Goal: Transaction & Acquisition: Obtain resource

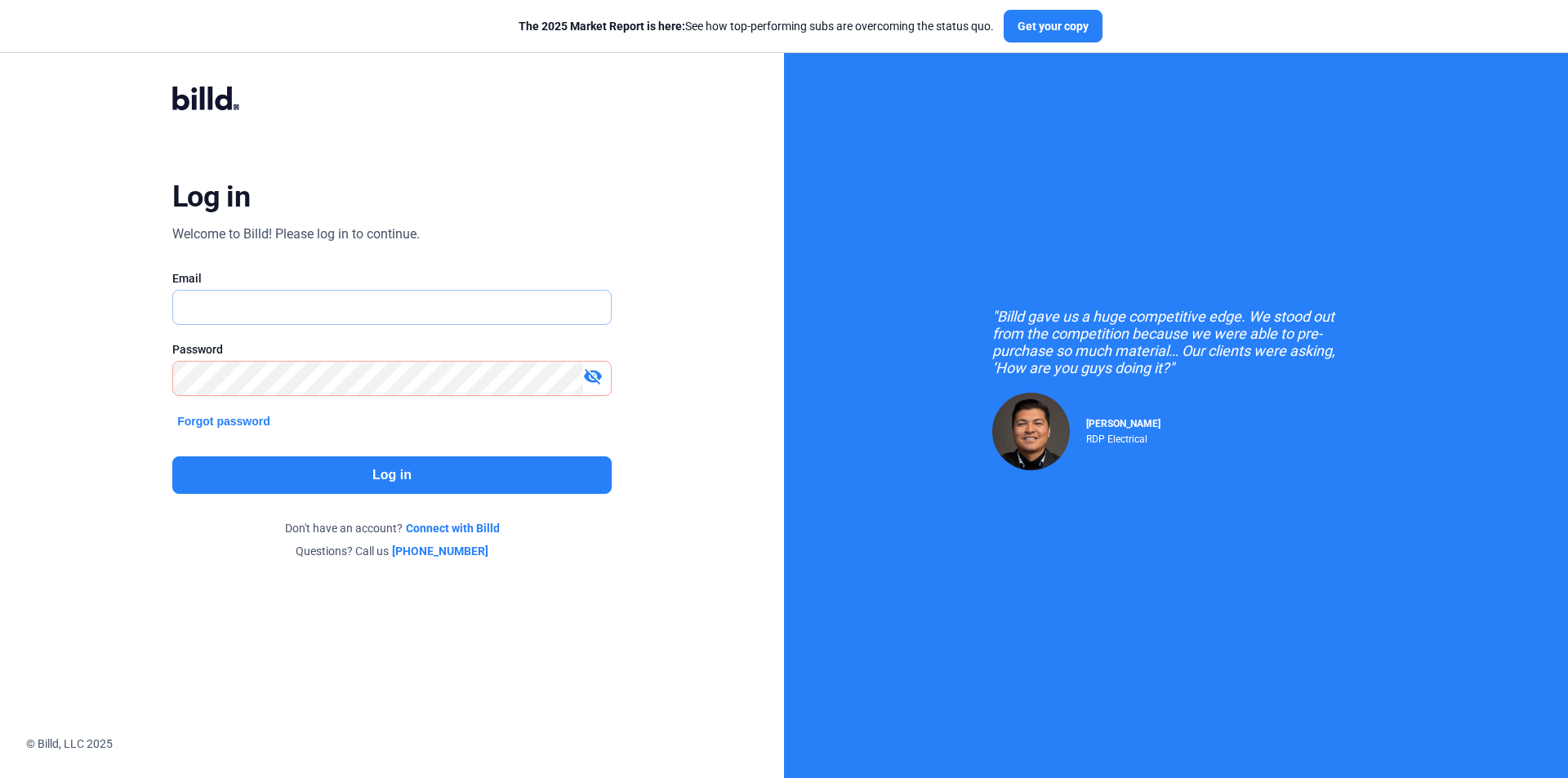
type input "[EMAIL_ADDRESS][DOMAIN_NAME]"
click at [314, 476] on button "Log in" at bounding box center [392, 475] width 439 height 37
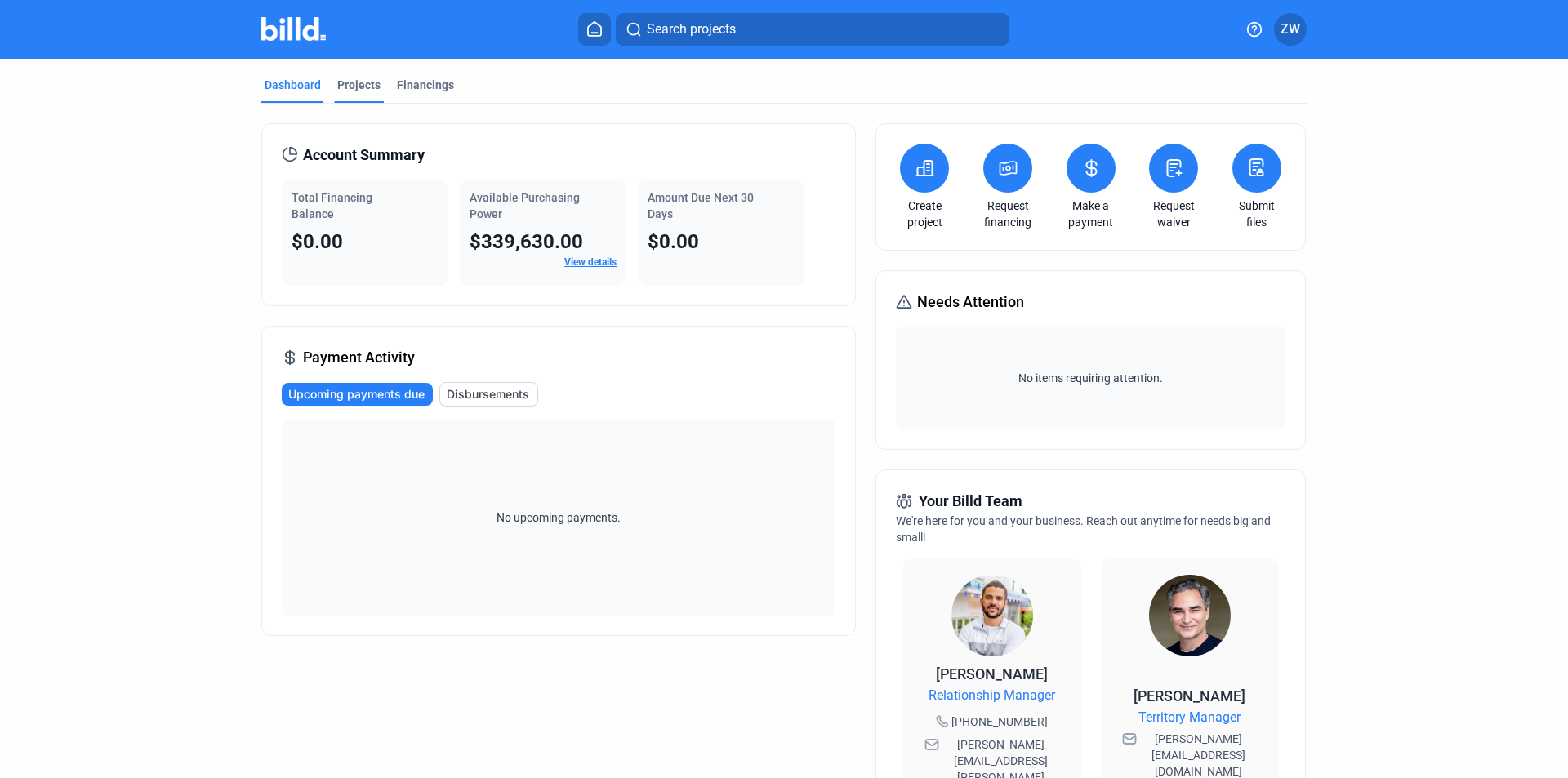
click at [358, 95] on div "Projects" at bounding box center [358, 90] width 50 height 26
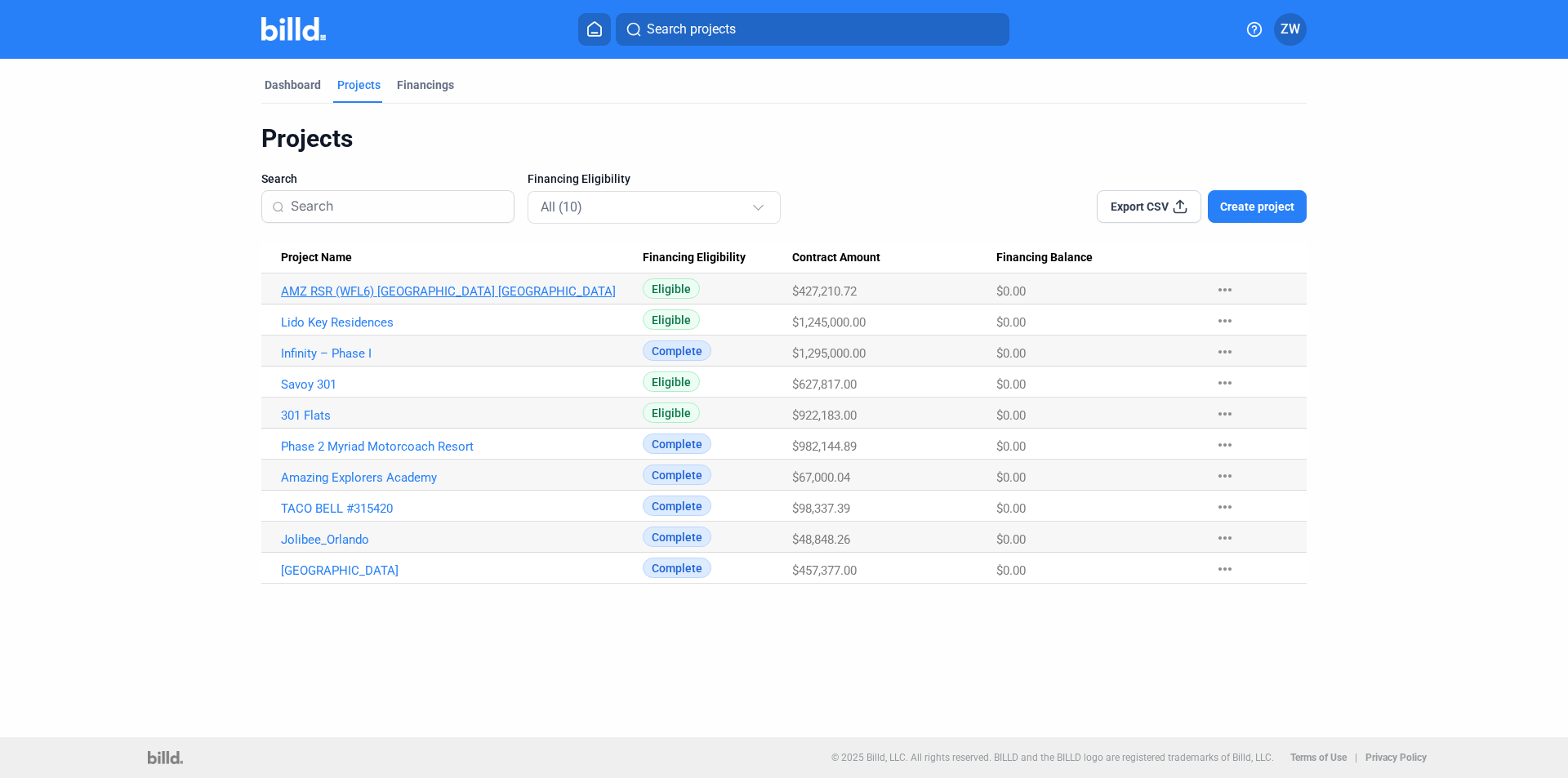
click at [404, 294] on link "AMZ RSR (WFL6) [GEOGRAPHIC_DATA] [GEOGRAPHIC_DATA]" at bounding box center [461, 291] width 362 height 15
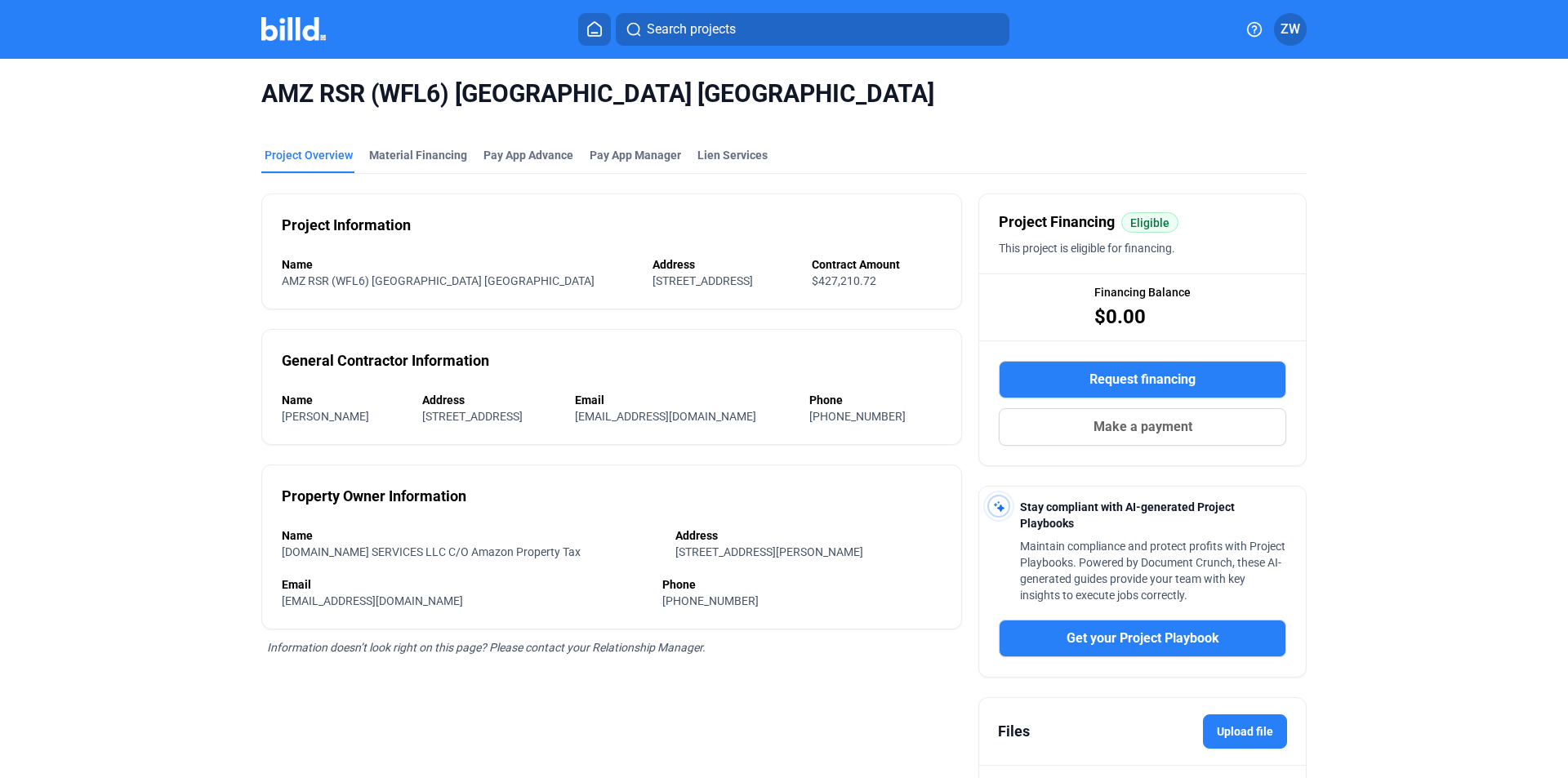
click at [1127, 382] on span "Request financing" at bounding box center [1142, 380] width 106 height 19
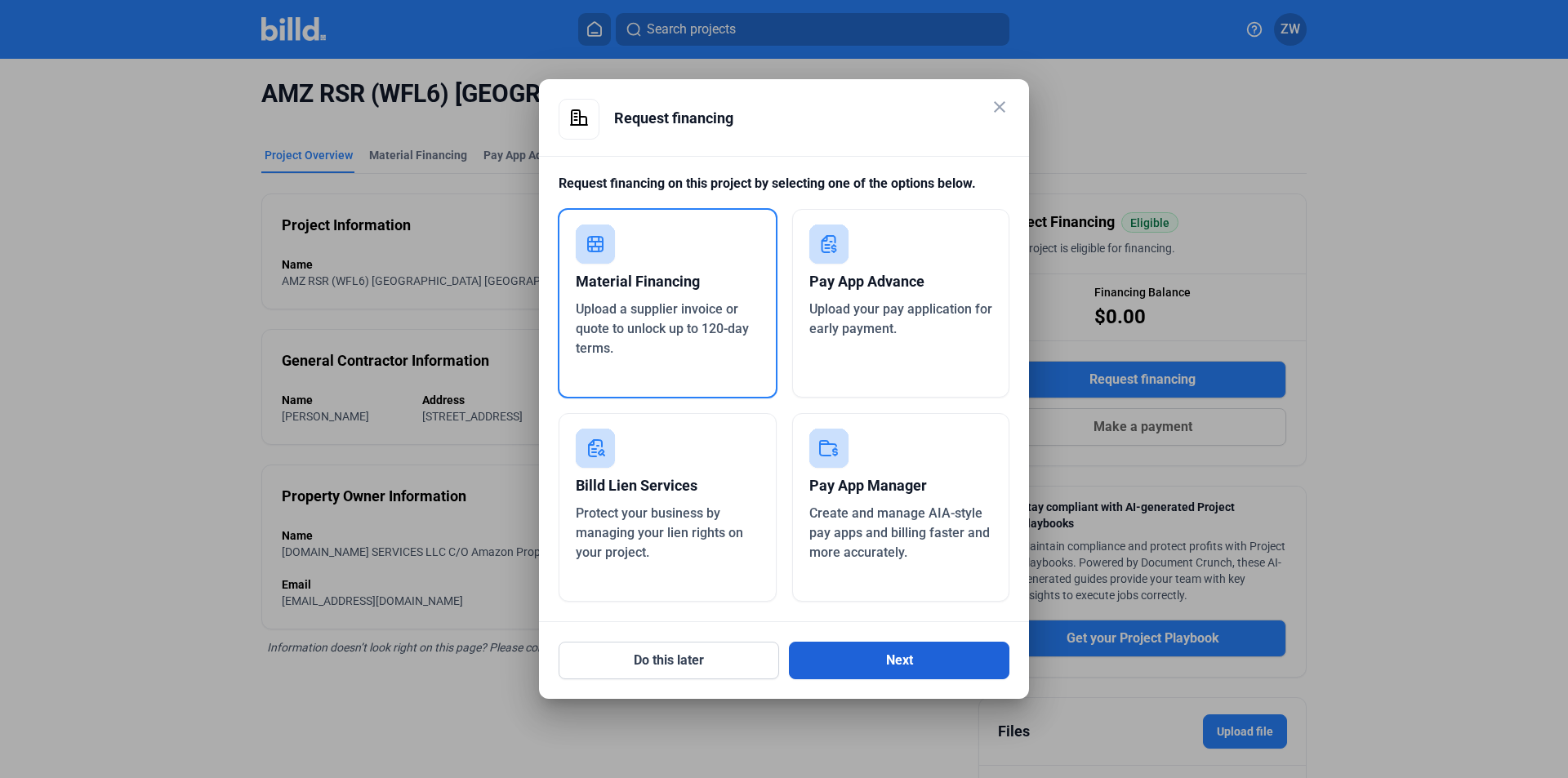
click at [893, 666] on button "Next" at bounding box center [898, 660] width 220 height 37
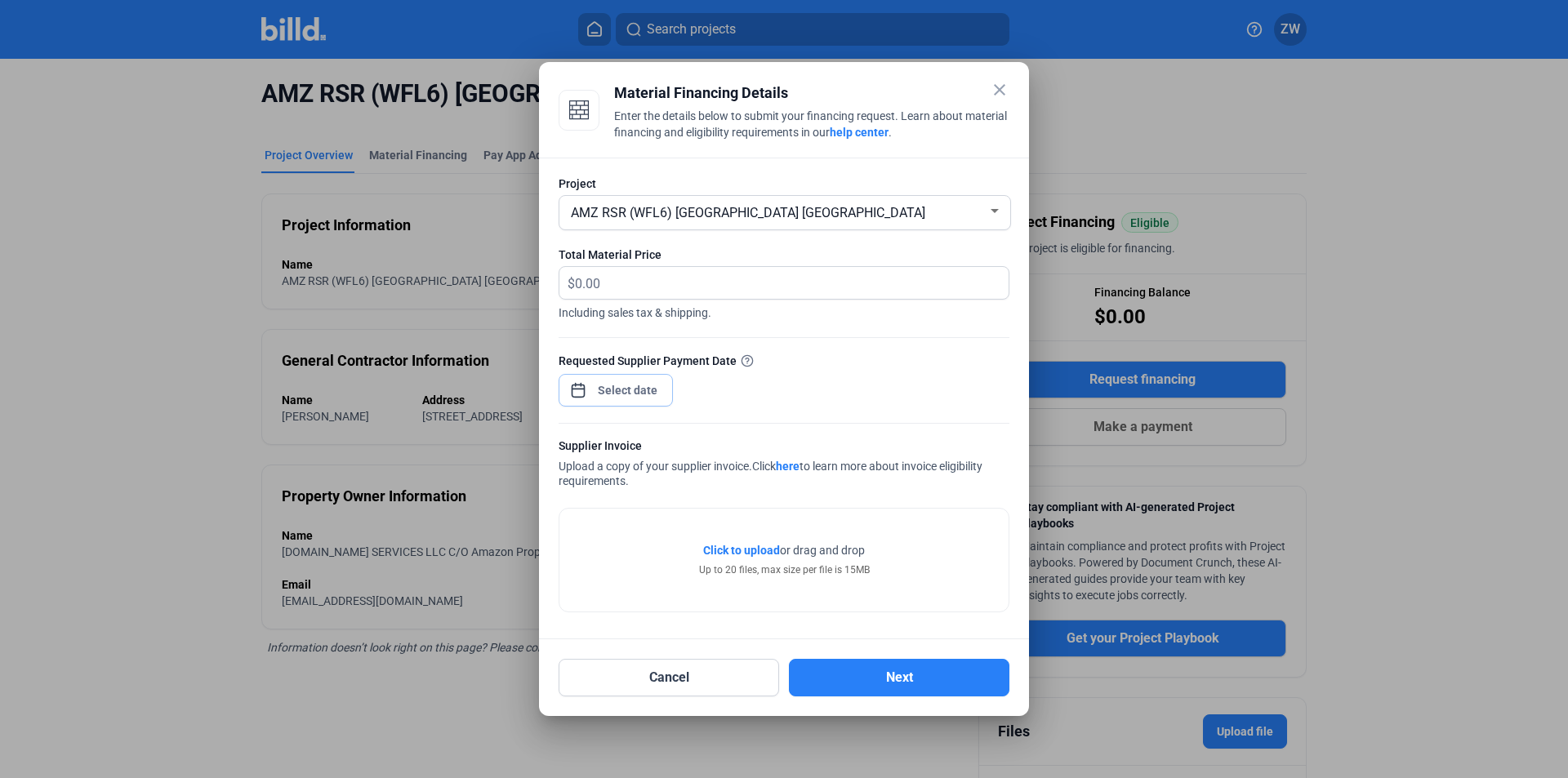
click at [618, 395] on div "close Material Financing Details Enter the details below to submit your financi…" at bounding box center [784, 389] width 1568 height 778
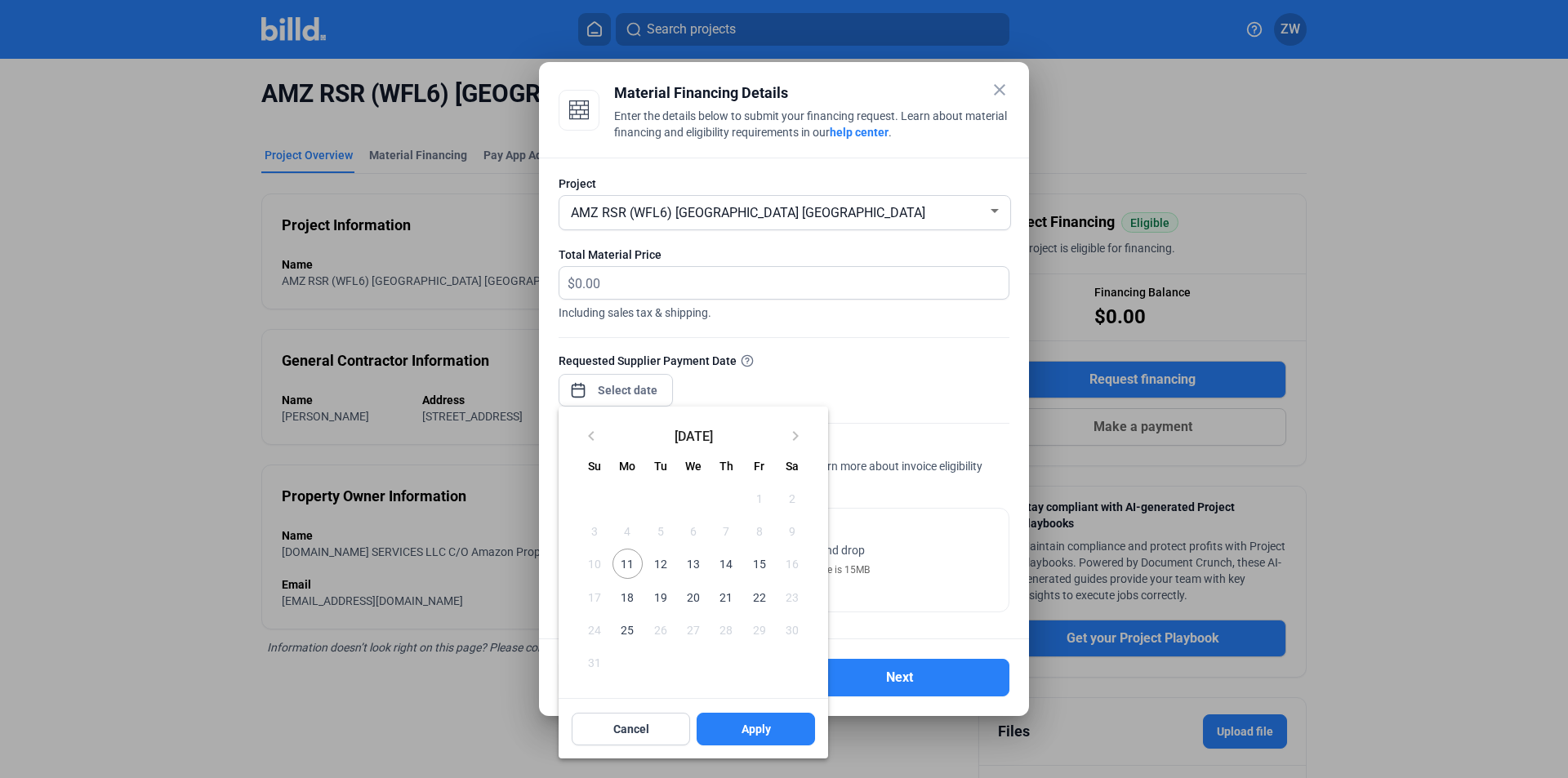
click at [733, 361] on div at bounding box center [784, 389] width 1568 height 778
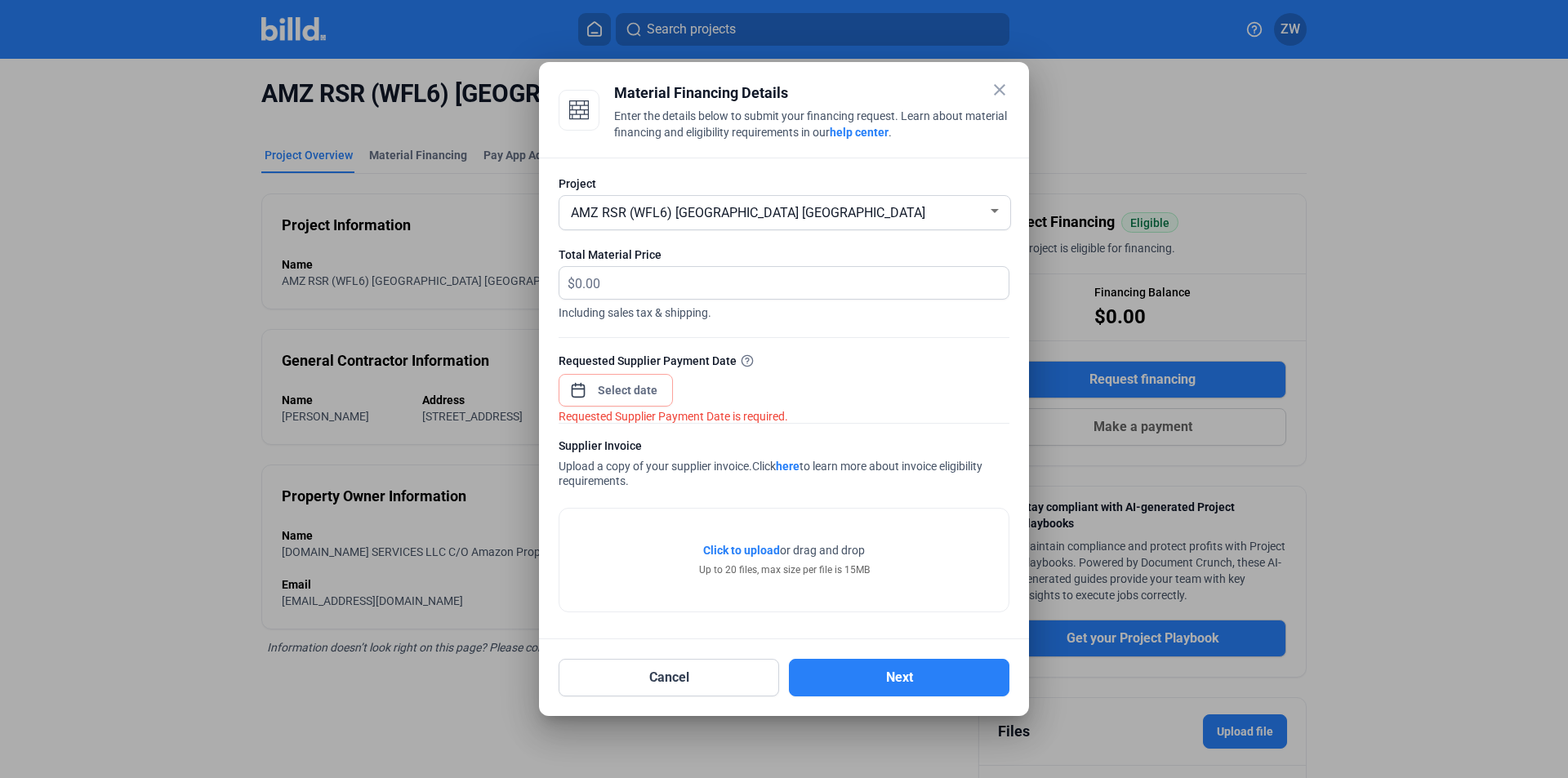
click at [740, 546] on span "Click to upload" at bounding box center [741, 550] width 77 height 13
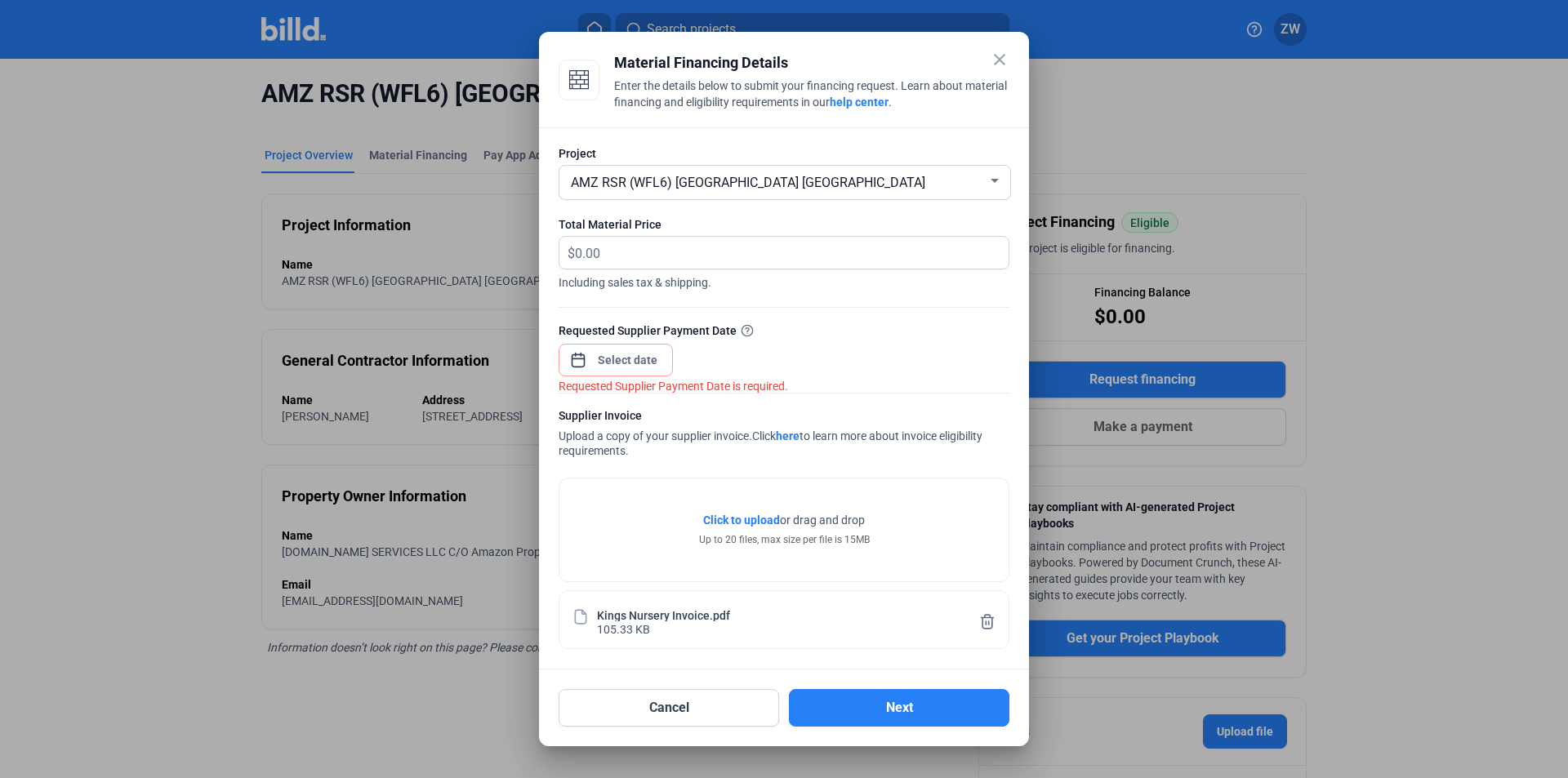
click at [620, 353] on div "close Material Financing Details Enter the details below to submit your financi…" at bounding box center [784, 389] width 1568 height 778
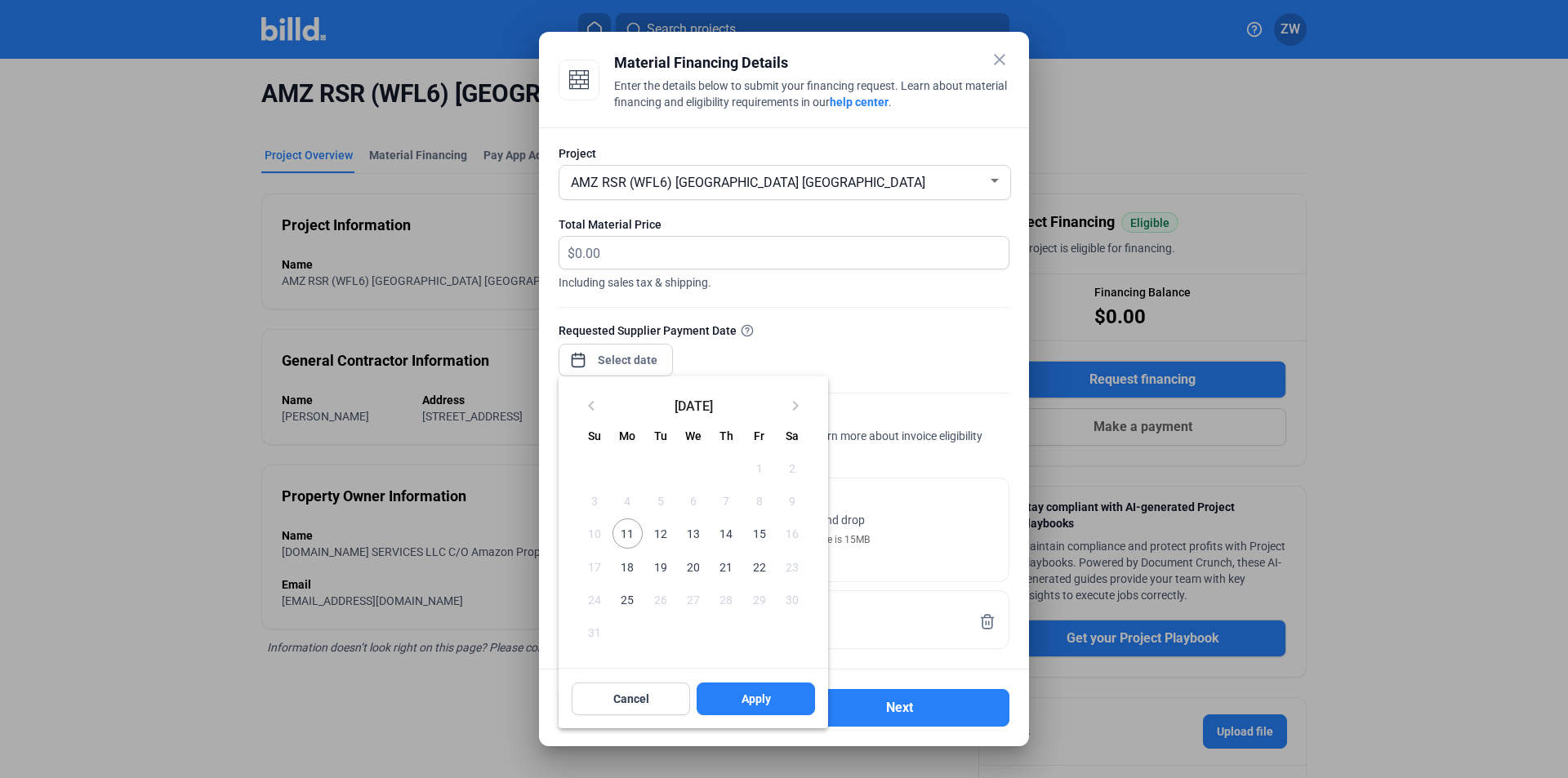
click at [623, 539] on span "11" at bounding box center [627, 533] width 30 height 30
click at [769, 710] on button "Apply" at bounding box center [755, 699] width 118 height 32
type input "[DATE]"
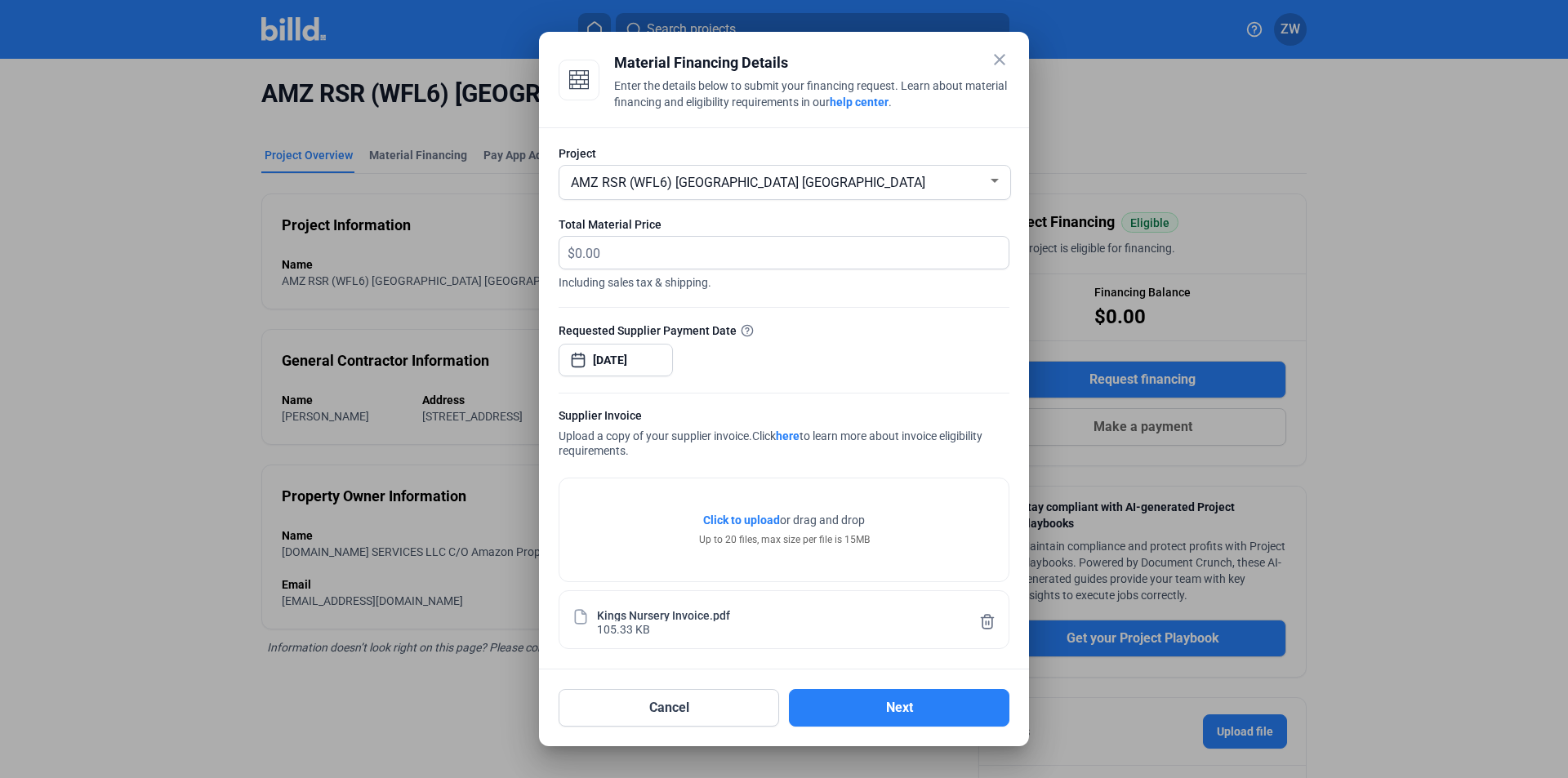
click at [883, 355] on div "Requested Supplier Payment Date [DATE]" at bounding box center [783, 357] width 450 height 71
click at [824, 259] on input "text" at bounding box center [782, 253] width 415 height 32
type input "7,918"
click at [889, 312] on form "Project AMZ RSR (WFL6) Lake Placid [GEOGRAPHIC_DATA] Total Material Price $ 7,9…" at bounding box center [783, 397] width 450 height 504
click at [834, 702] on button "Next" at bounding box center [898, 707] width 220 height 37
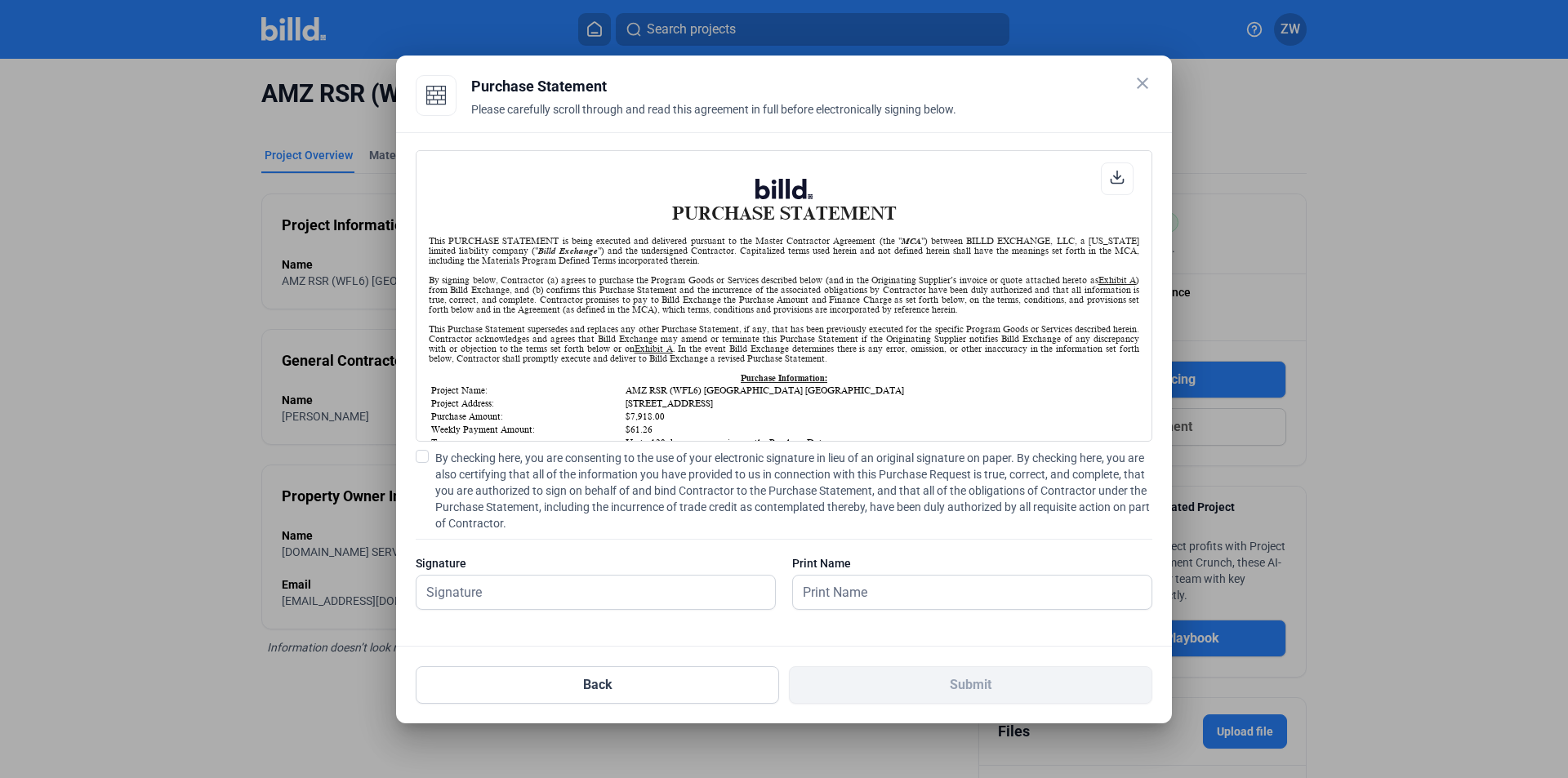
scroll to position [1, 0]
click at [587, 600] on input "text" at bounding box center [586, 592] width 341 height 33
type input "[PERSON_NAME]"
click at [450, 462] on span "By checking here, you are consenting to the use of your electronic signature in…" at bounding box center [794, 490] width 717 height 82
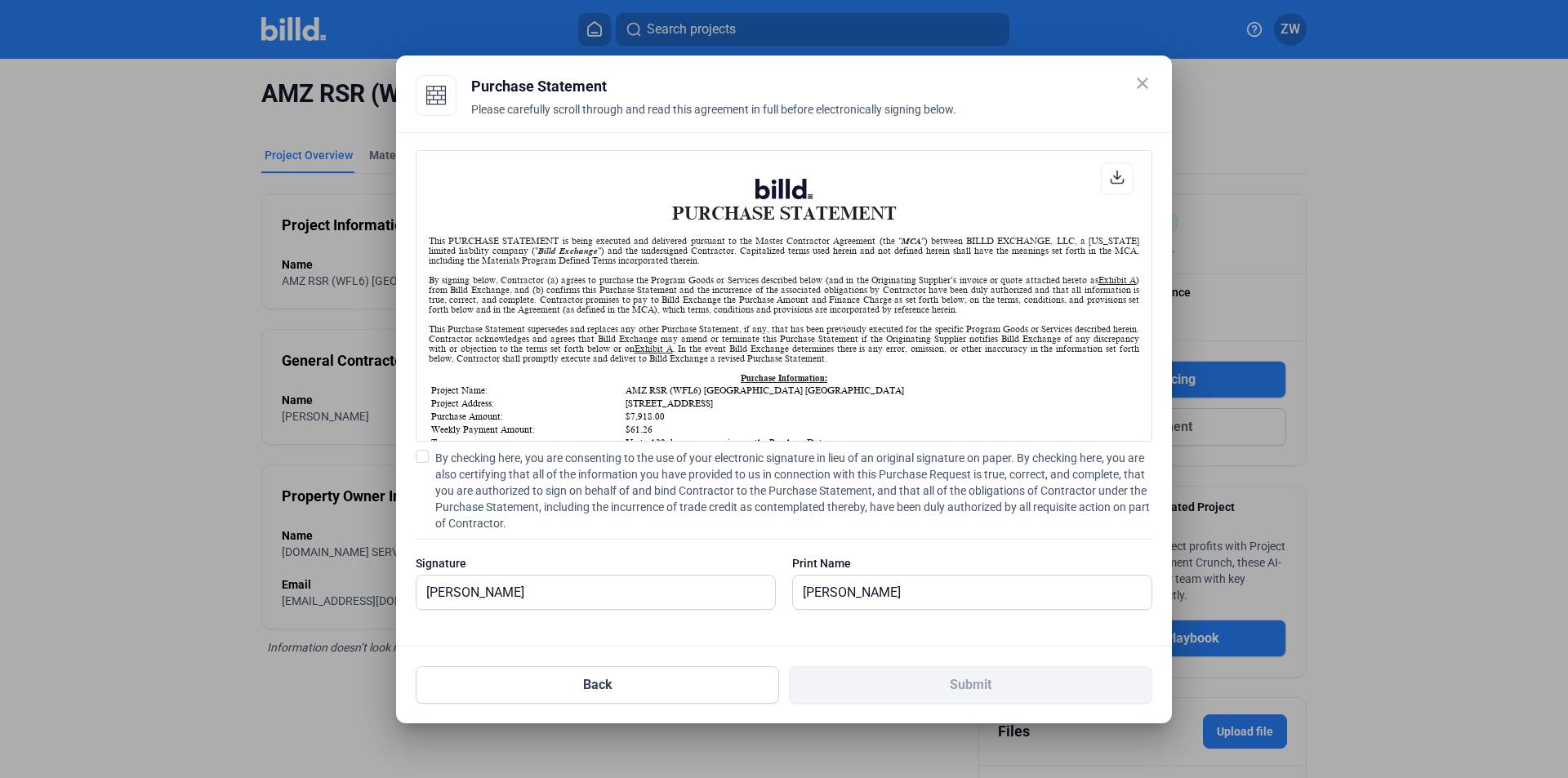
click at [0, 0] on input "By checking here, you are consenting to the use of your electronic signature in…" at bounding box center [0, 0] width 0 height 0
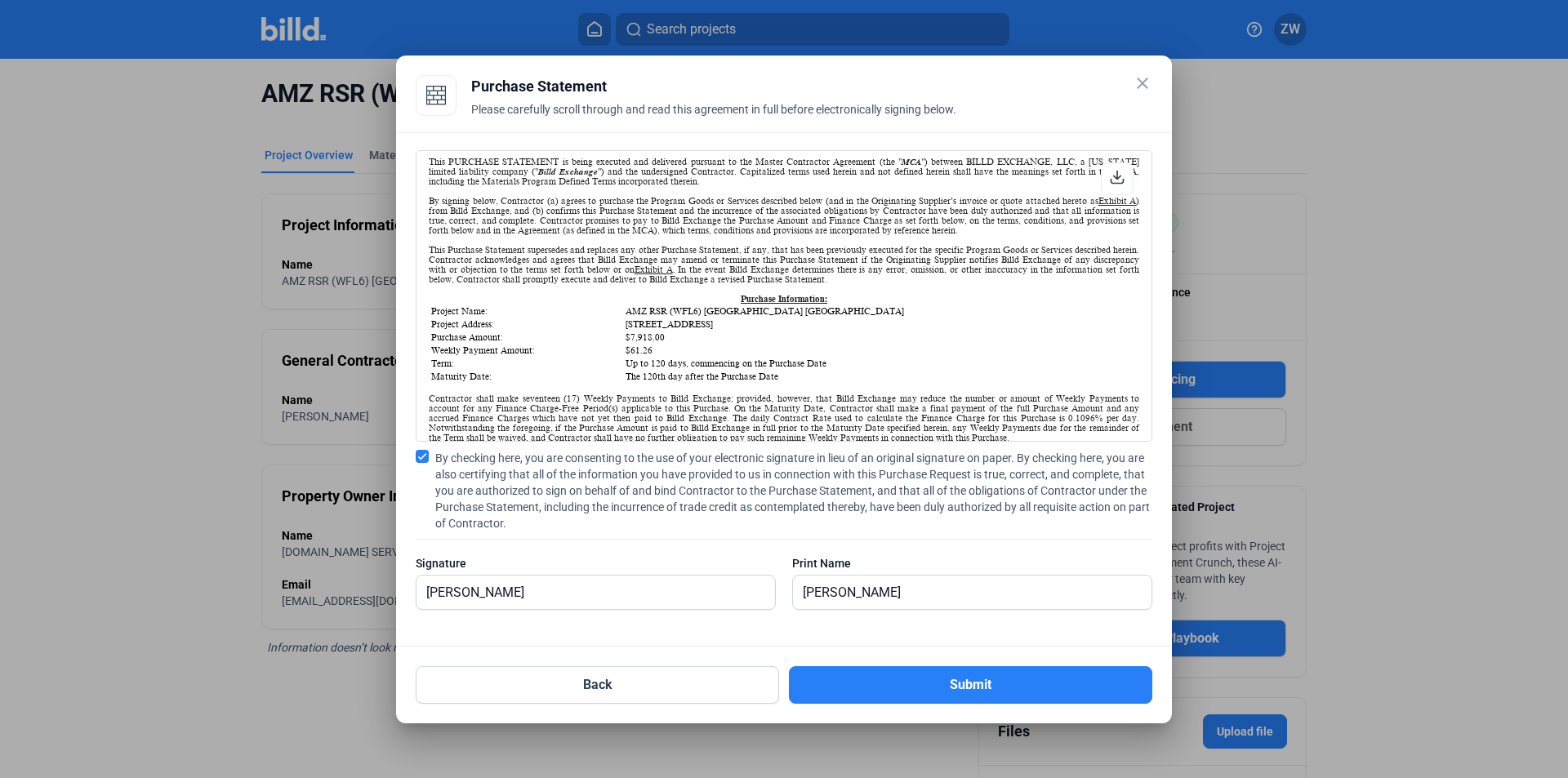
scroll to position [82, 0]
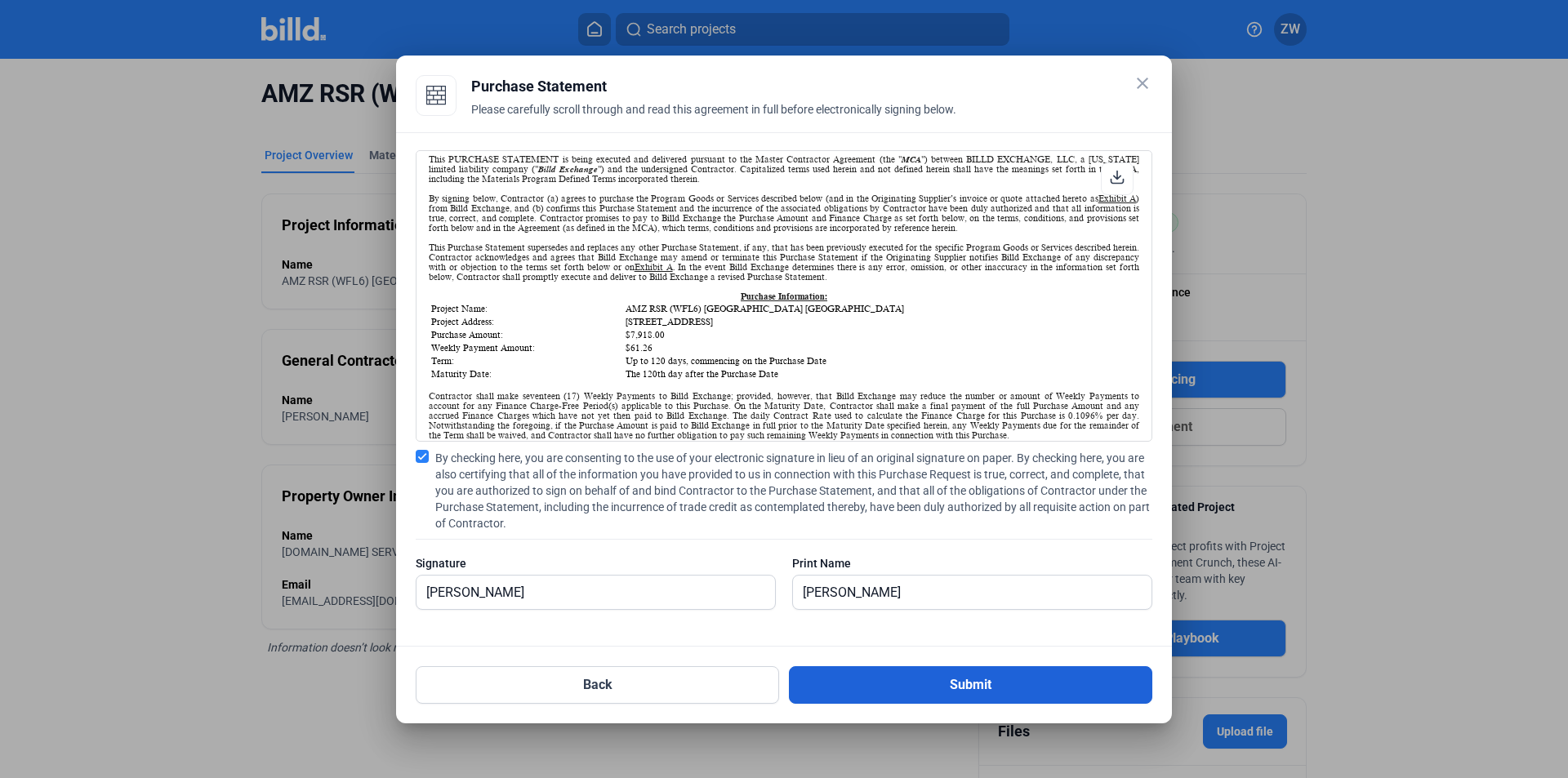
click at [970, 681] on button "Submit" at bounding box center [970, 685] width 363 height 37
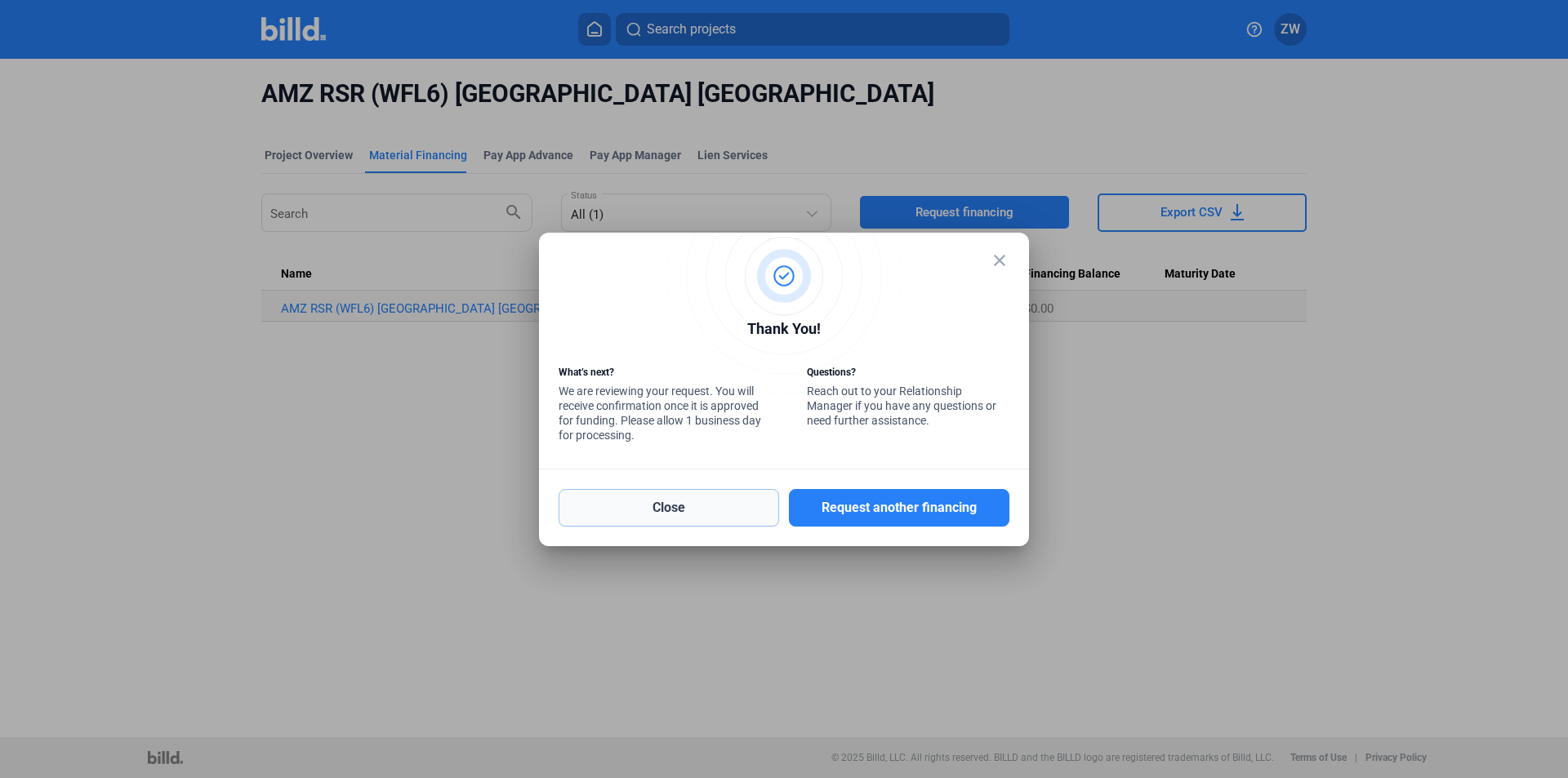
click at [691, 519] on button "Close" at bounding box center [668, 507] width 220 height 37
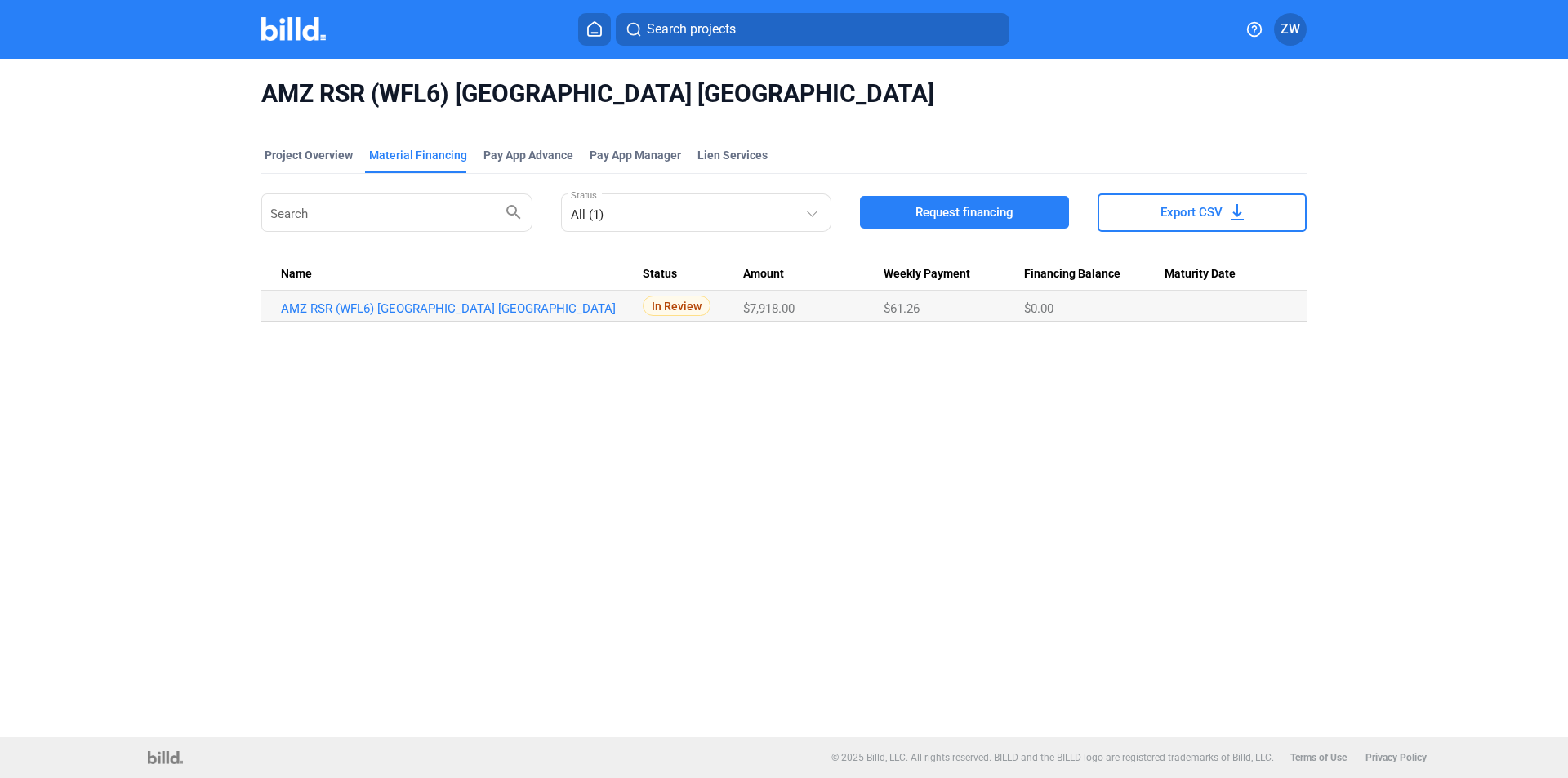
click at [274, 24] on img at bounding box center [294, 29] width 64 height 24
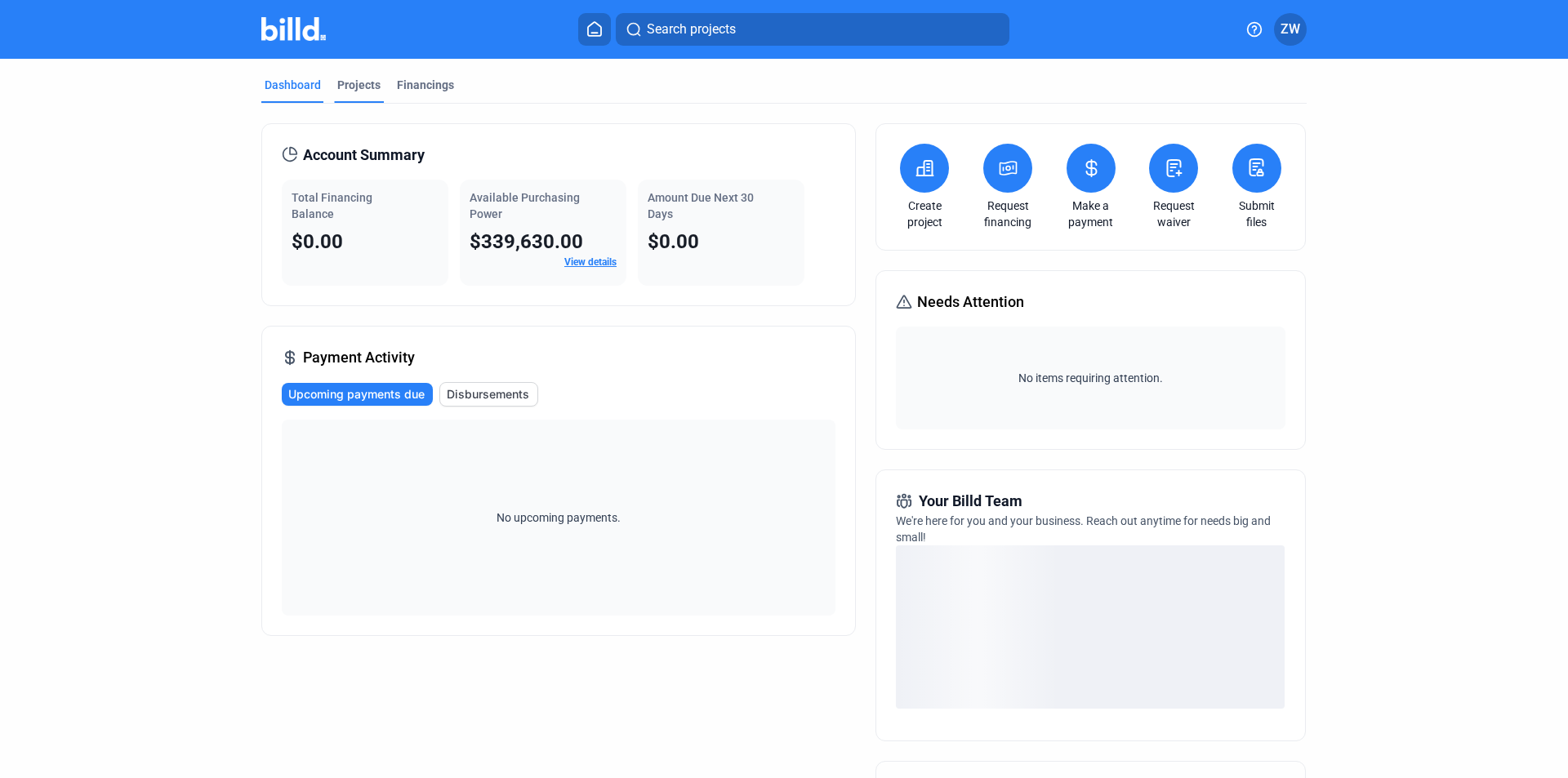
click at [357, 87] on div "Projects" at bounding box center [359, 85] width 44 height 17
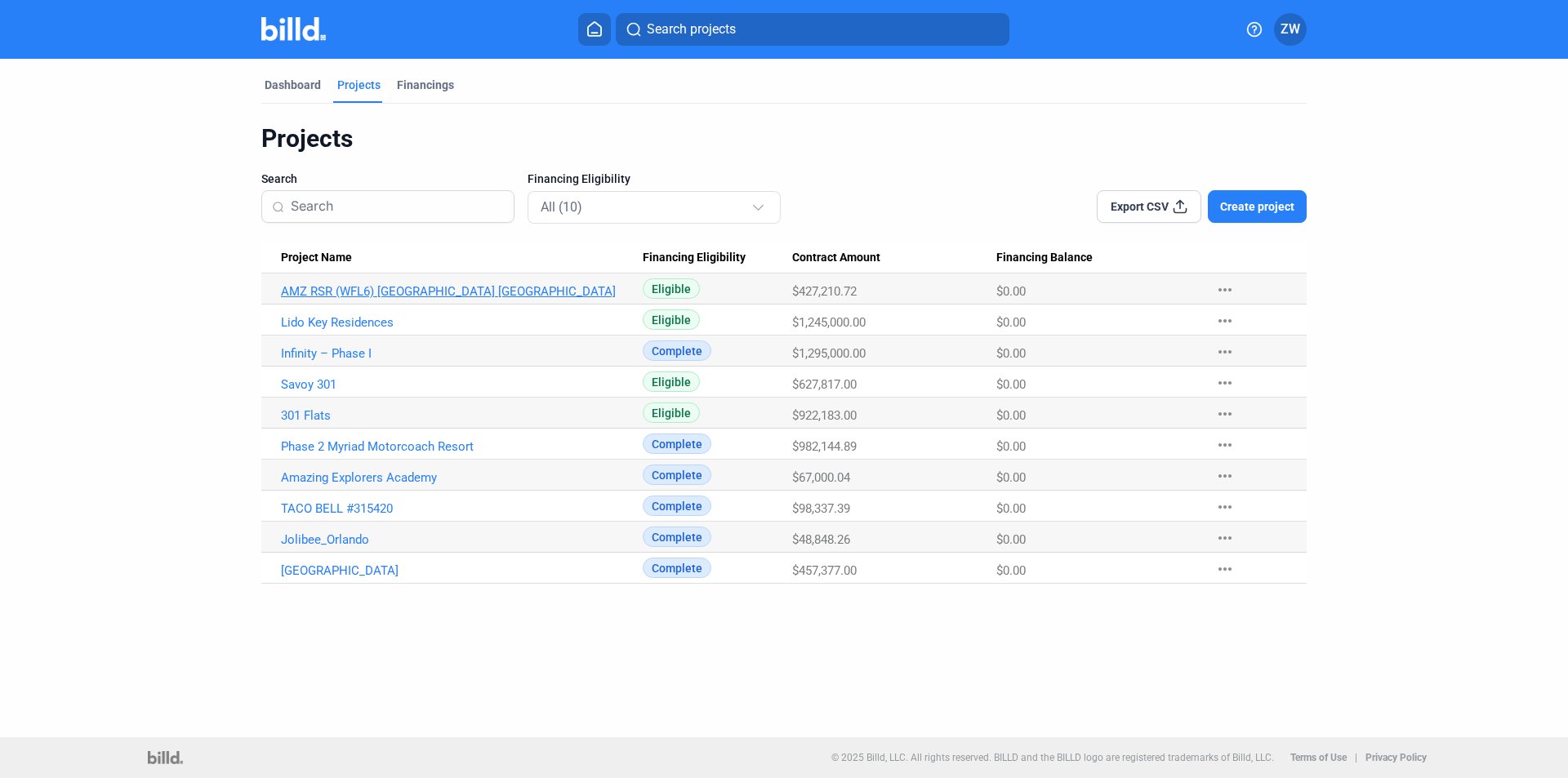
click at [357, 287] on link "AMZ RSR (WFL6) [GEOGRAPHIC_DATA] [GEOGRAPHIC_DATA]" at bounding box center [461, 291] width 362 height 15
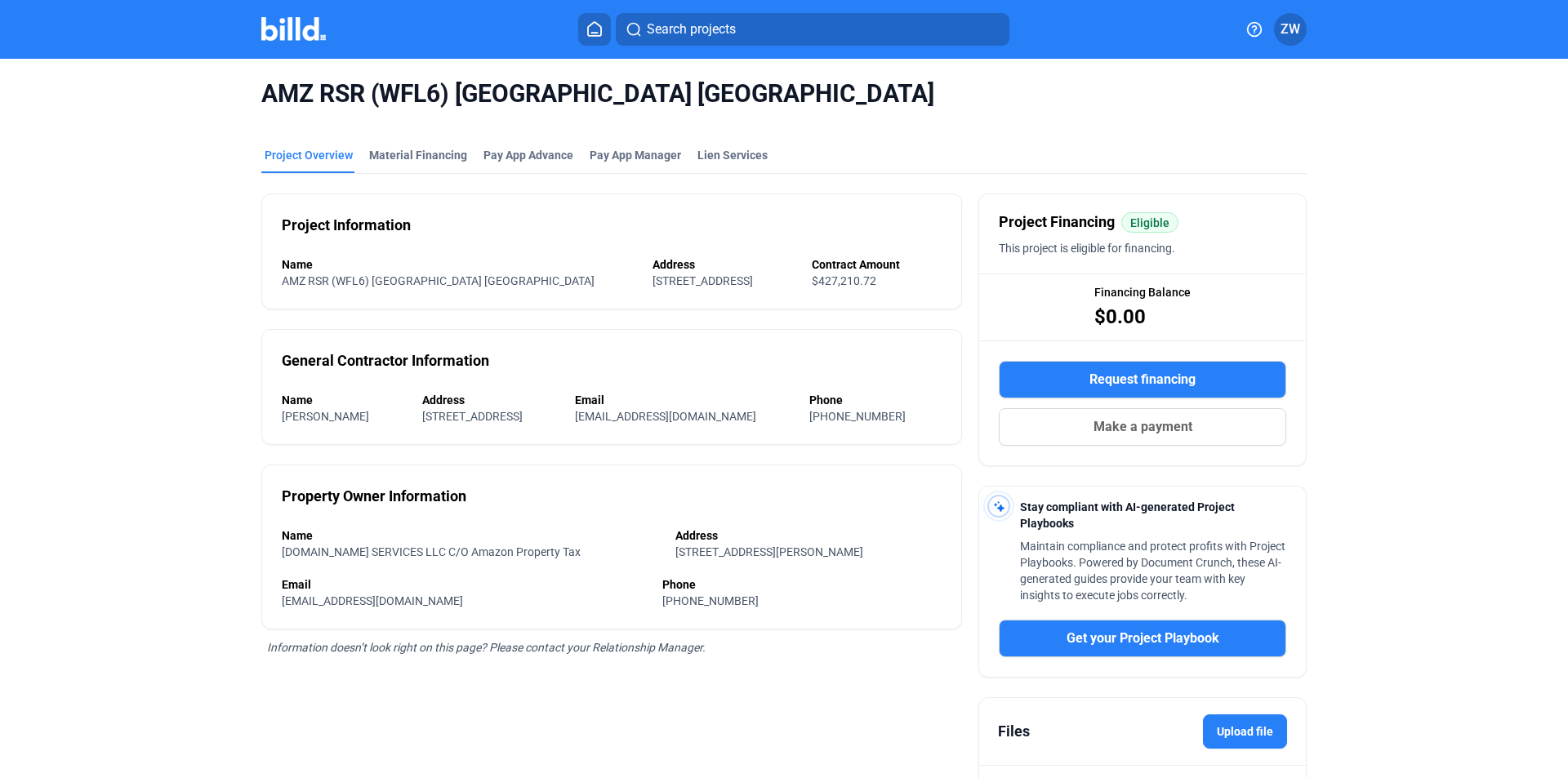
click at [1122, 390] on button "Request financing" at bounding box center [1142, 379] width 287 height 37
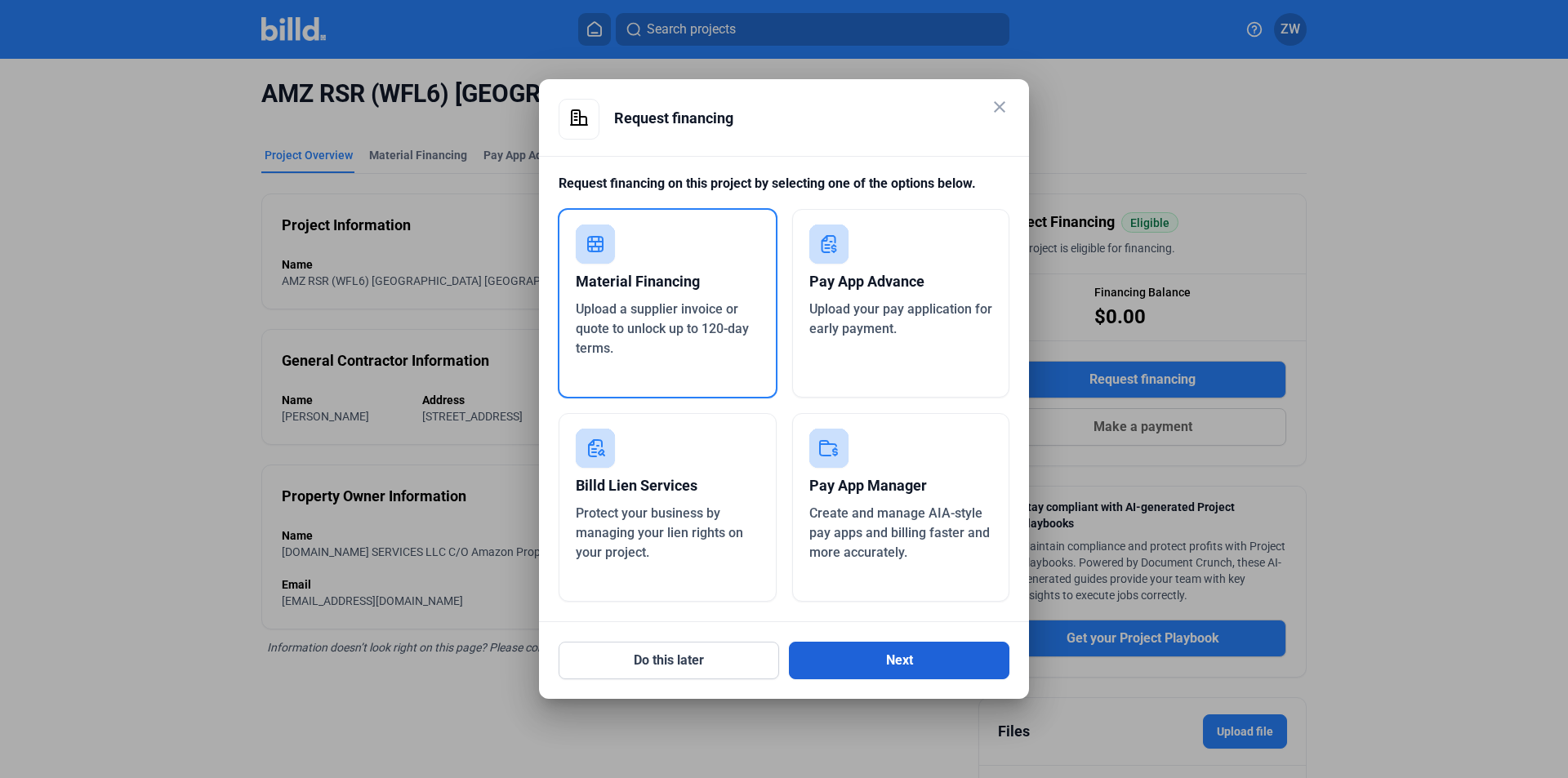
click at [862, 654] on button "Next" at bounding box center [898, 660] width 220 height 37
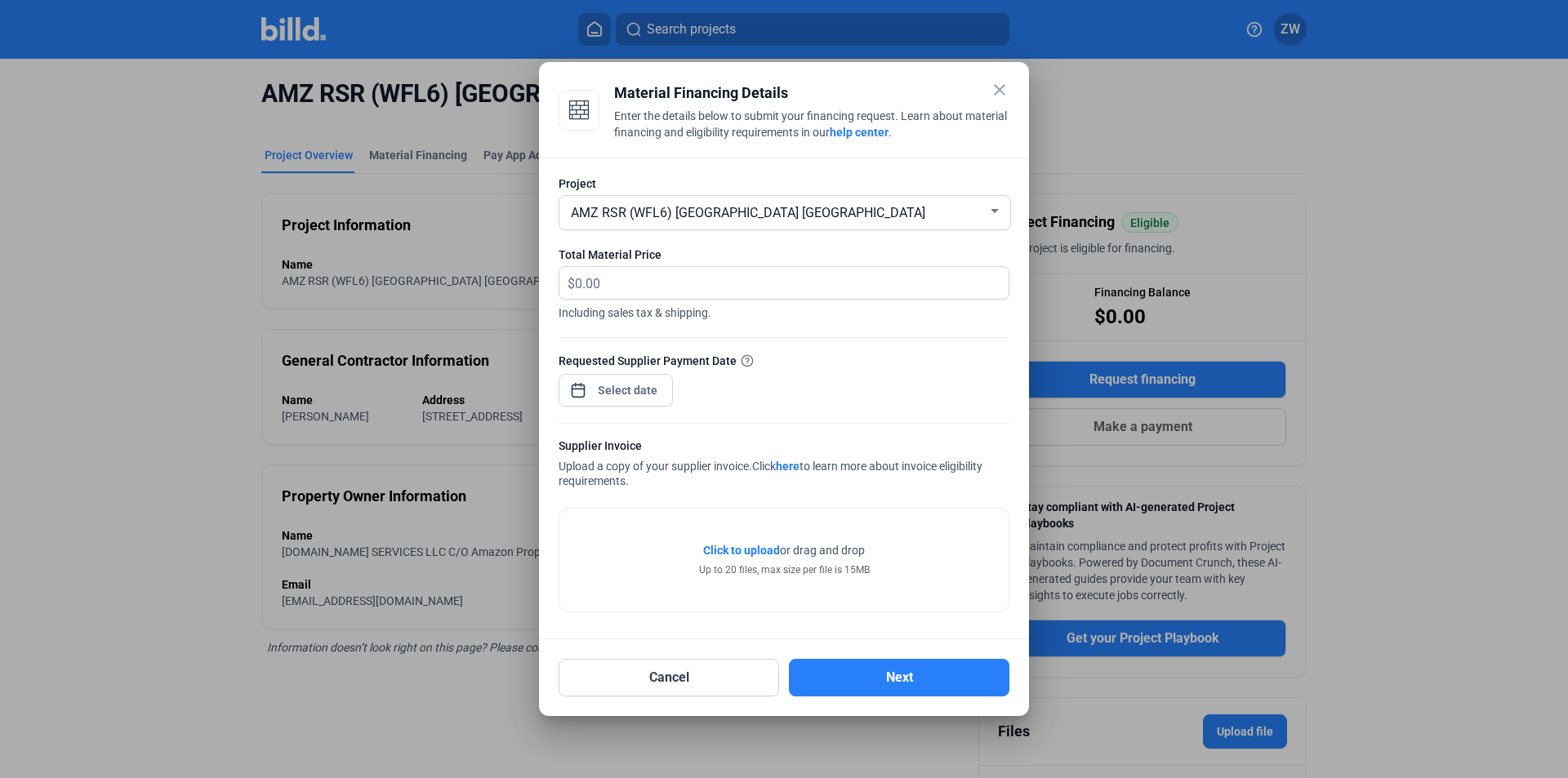
click at [746, 545] on span "Click to upload" at bounding box center [741, 550] width 77 height 13
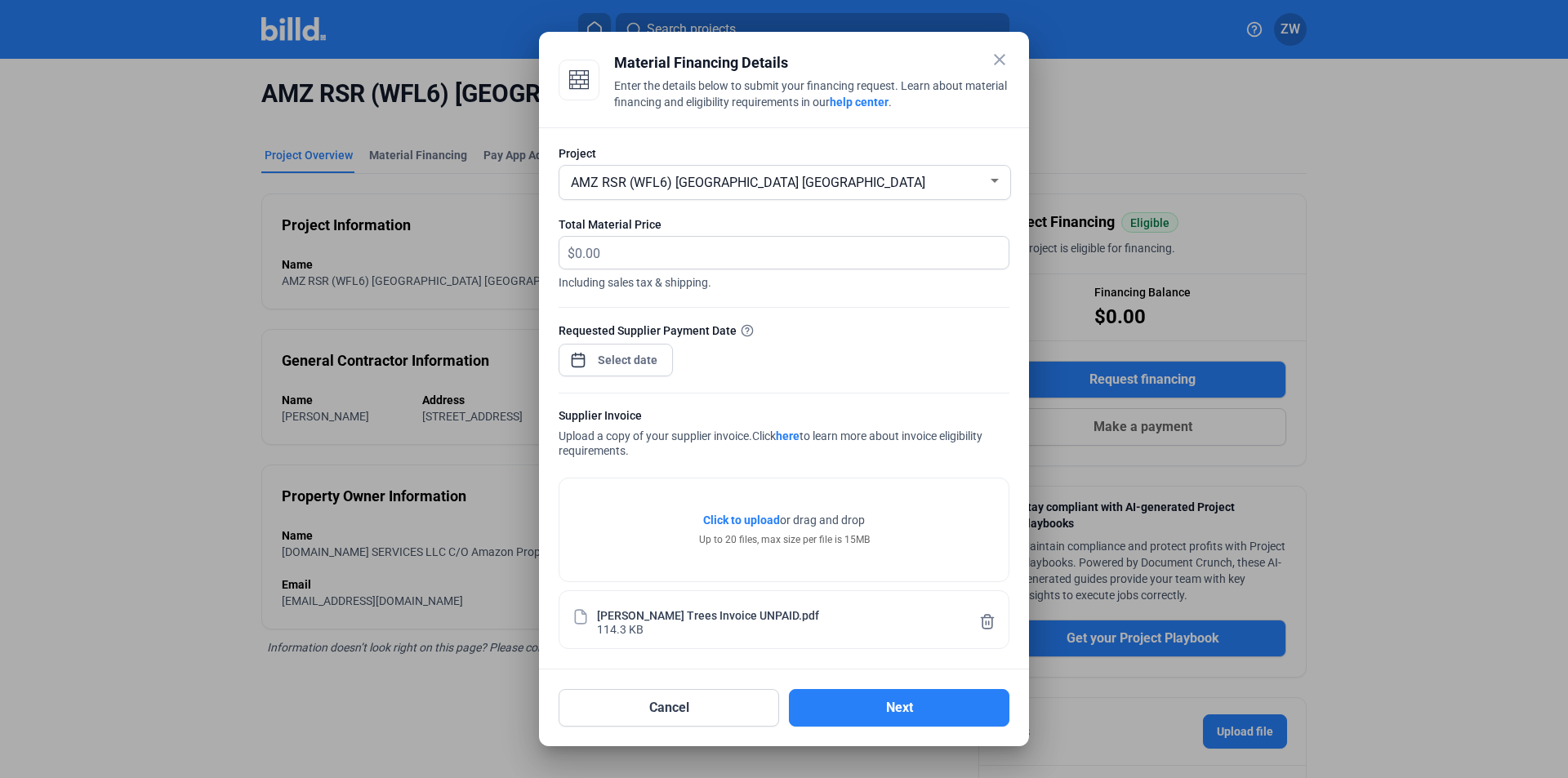
click at [647, 232] on div "Total Material Price" at bounding box center [783, 224] width 450 height 17
click at [635, 247] on input "text" at bounding box center [792, 253] width 434 height 32
type input "35,775"
click at [743, 287] on span "Including sales tax & shipping." at bounding box center [783, 280] width 450 height 21
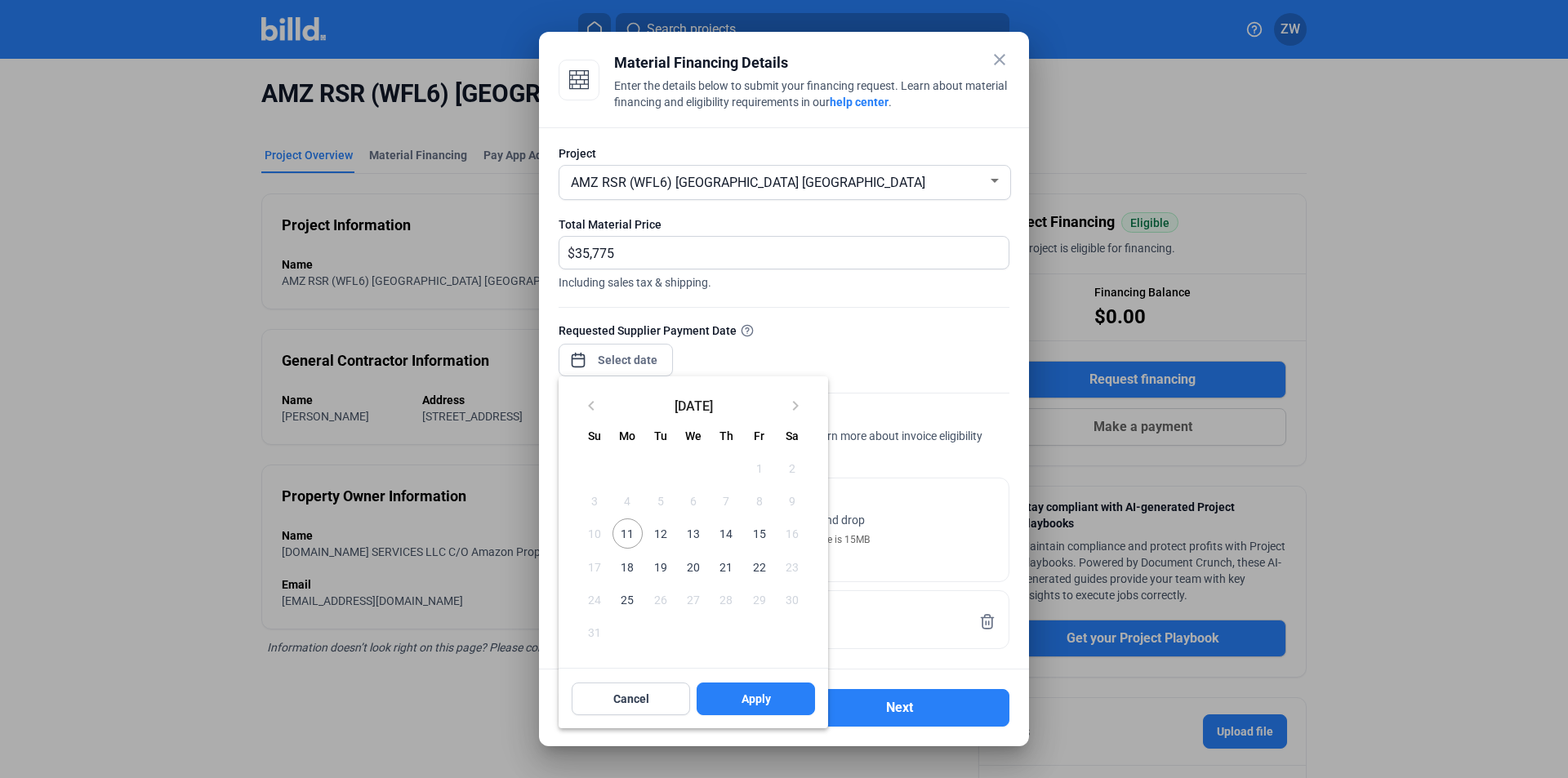
click at [625, 362] on div "close Material Financing Details Enter the details below to submit your financi…" at bounding box center [784, 389] width 1568 height 778
click at [695, 540] on span "13" at bounding box center [693, 533] width 30 height 30
click at [736, 697] on button "Apply" at bounding box center [755, 699] width 118 height 32
type input "[DATE]"
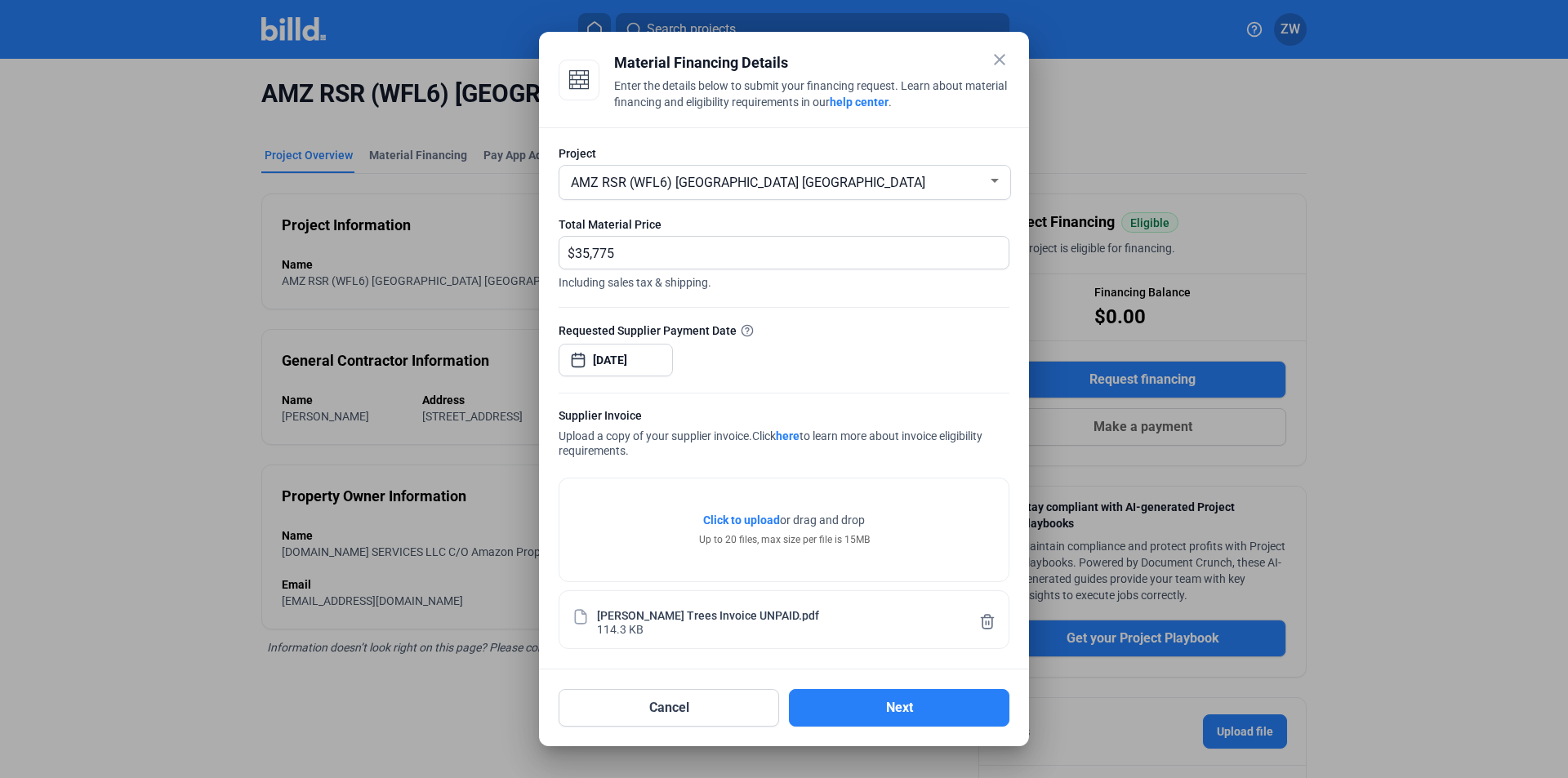
click at [741, 521] on span "Click to upload" at bounding box center [741, 520] width 77 height 13
click at [583, 361] on span "Open calendar" at bounding box center [578, 351] width 39 height 39
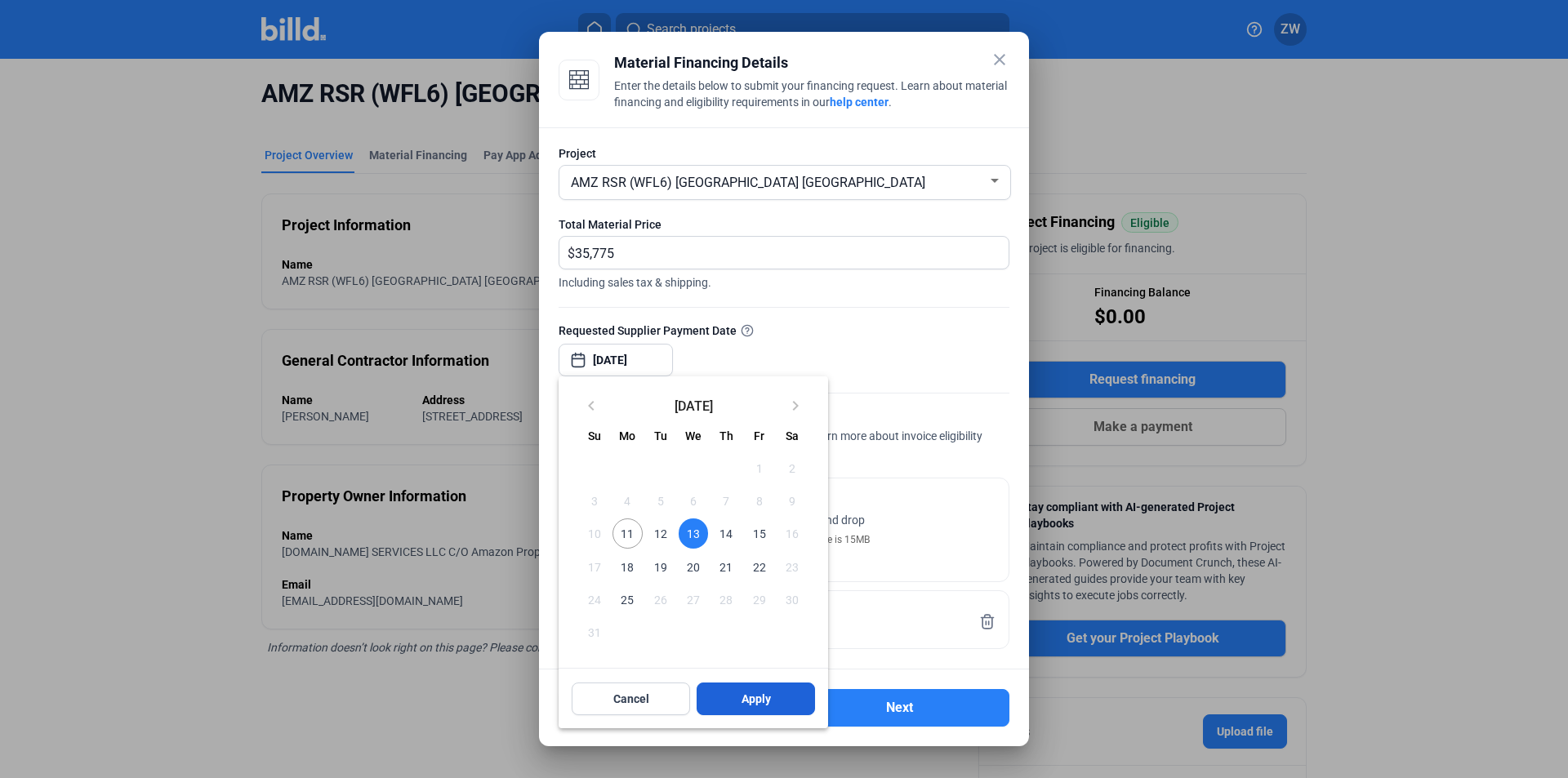
click at [741, 706] on span "Apply" at bounding box center [756, 699] width 30 height 17
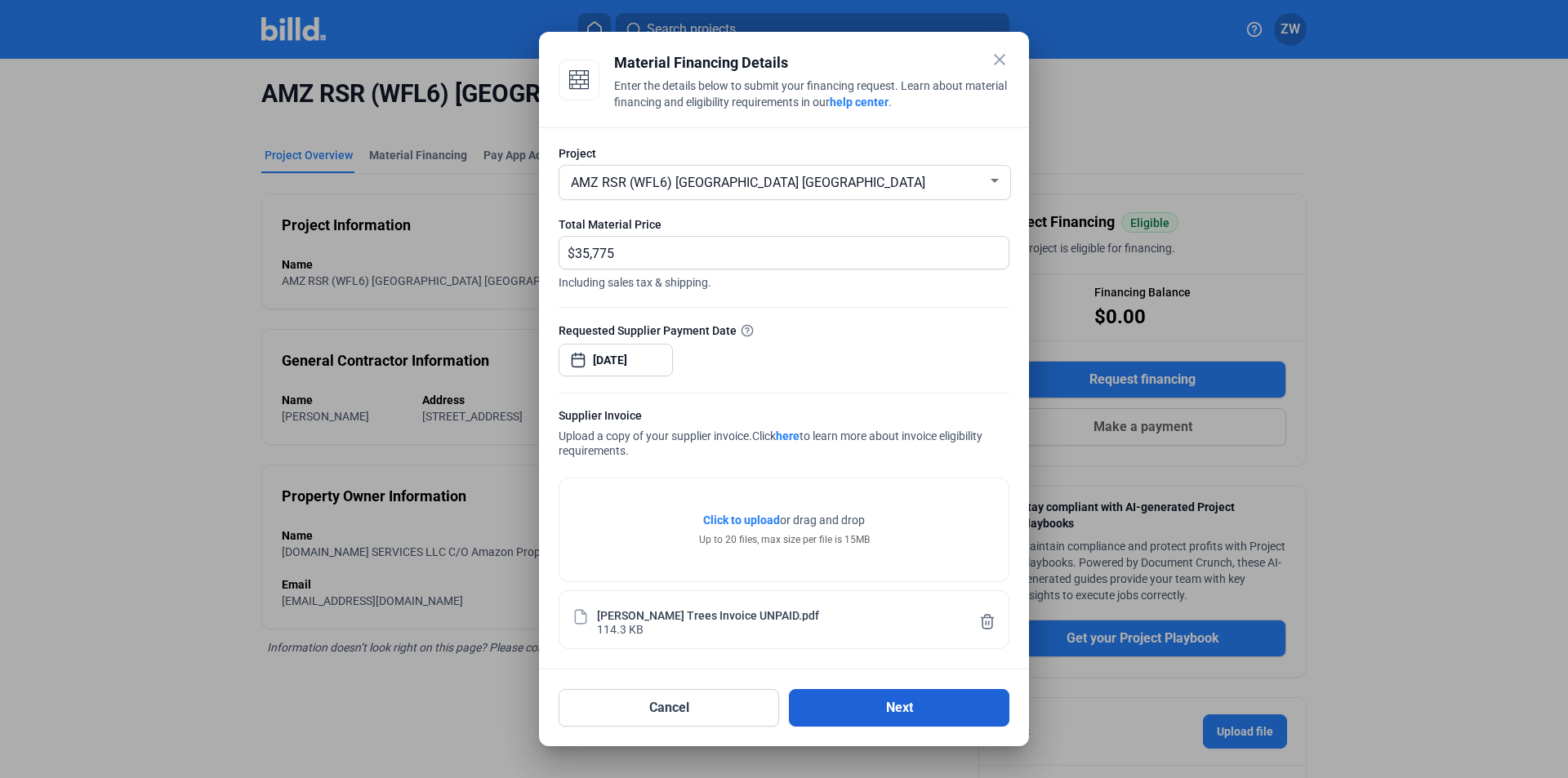
click at [868, 719] on button "Next" at bounding box center [898, 707] width 220 height 37
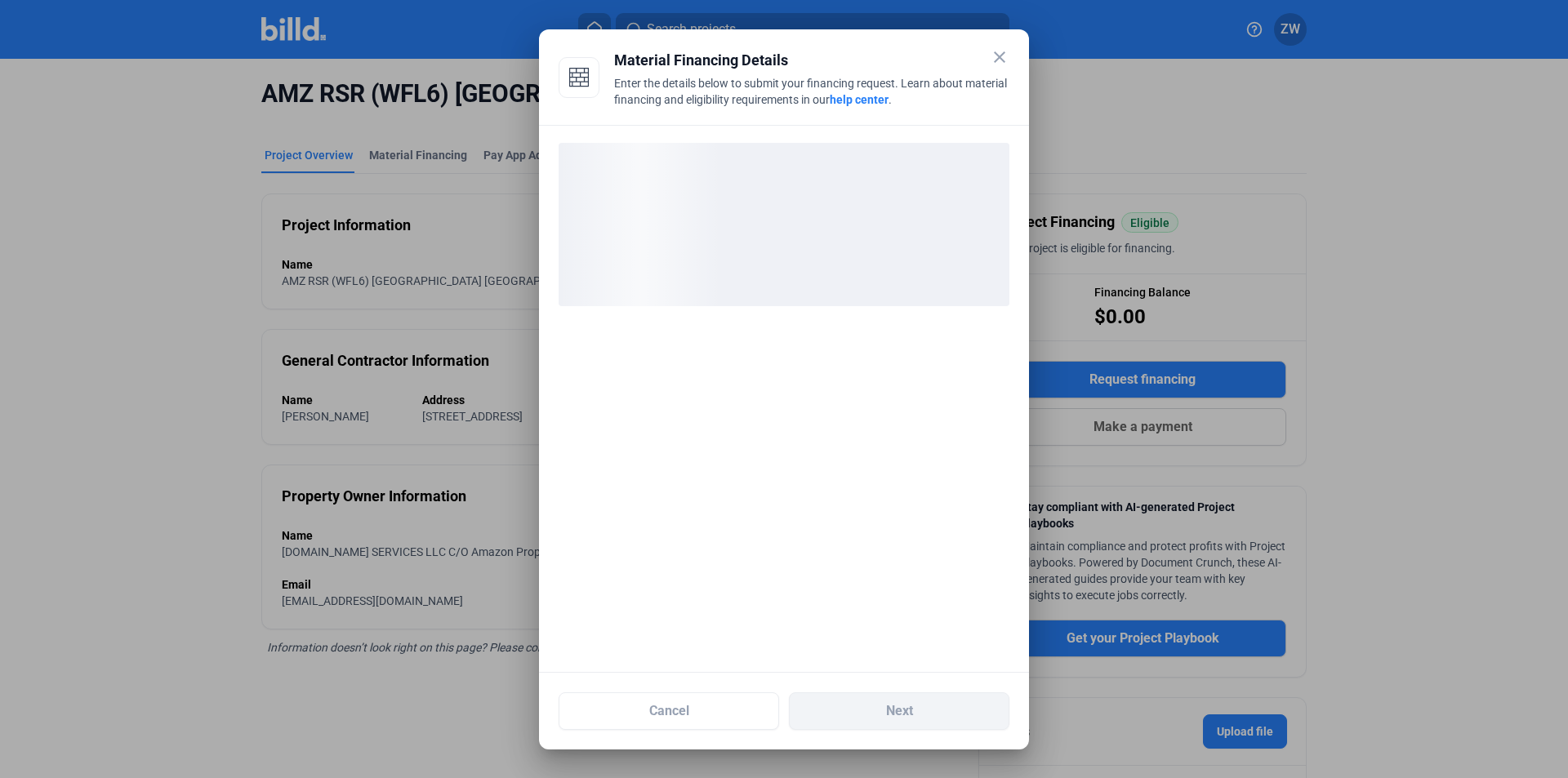
click at [697, 202] on div "loading" at bounding box center [783, 224] width 450 height 163
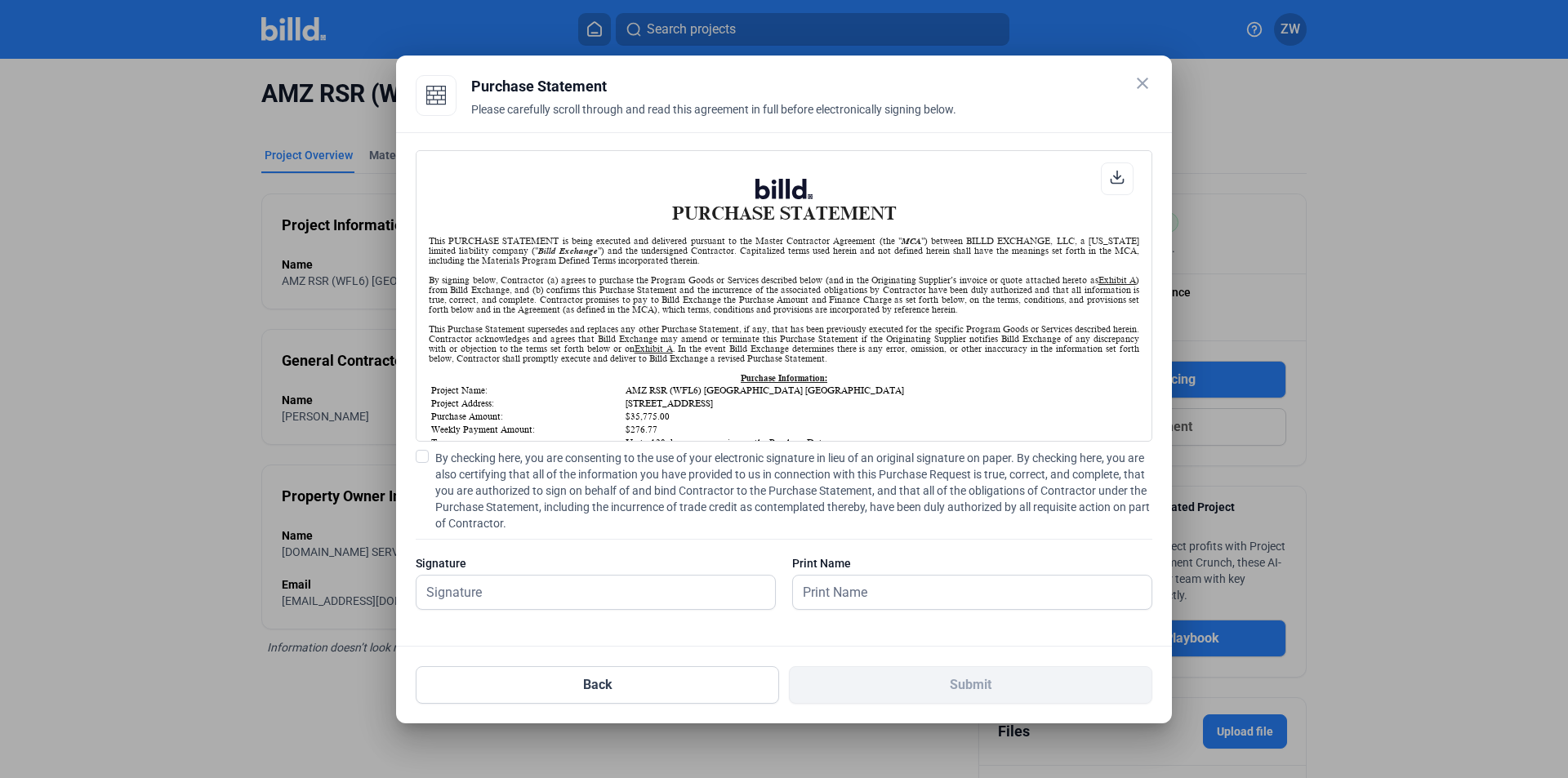
scroll to position [1, 0]
click at [466, 472] on span "By checking here, you are consenting to the use of your electronic signature in…" at bounding box center [794, 490] width 717 height 82
click at [0, 0] on input "By checking here, you are consenting to the use of your electronic signature in…" at bounding box center [0, 0] width 0 height 0
click at [479, 592] on input "text" at bounding box center [586, 592] width 341 height 33
type input "[PERSON_NAME]"
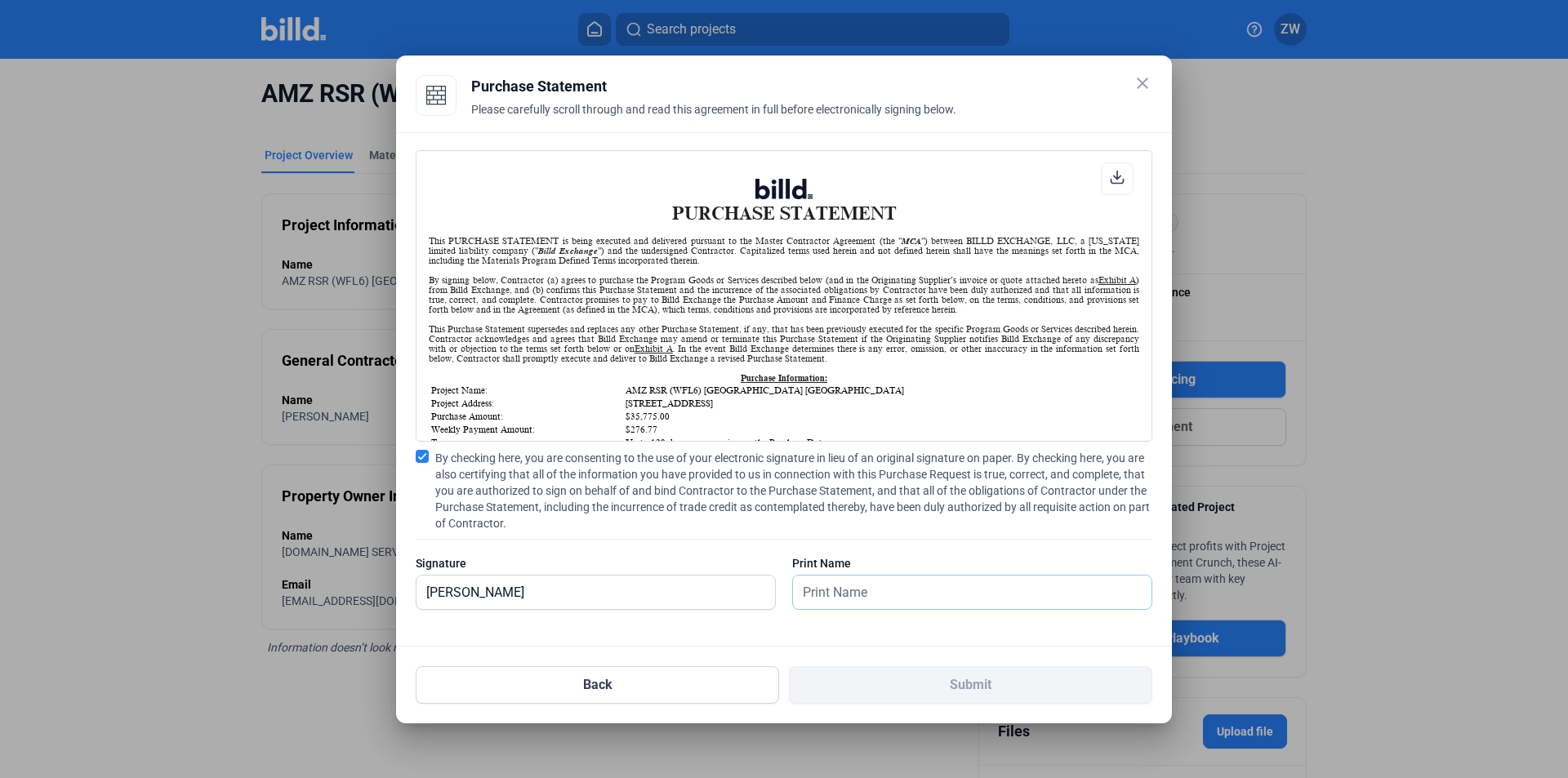
type input "[PERSON_NAME]"
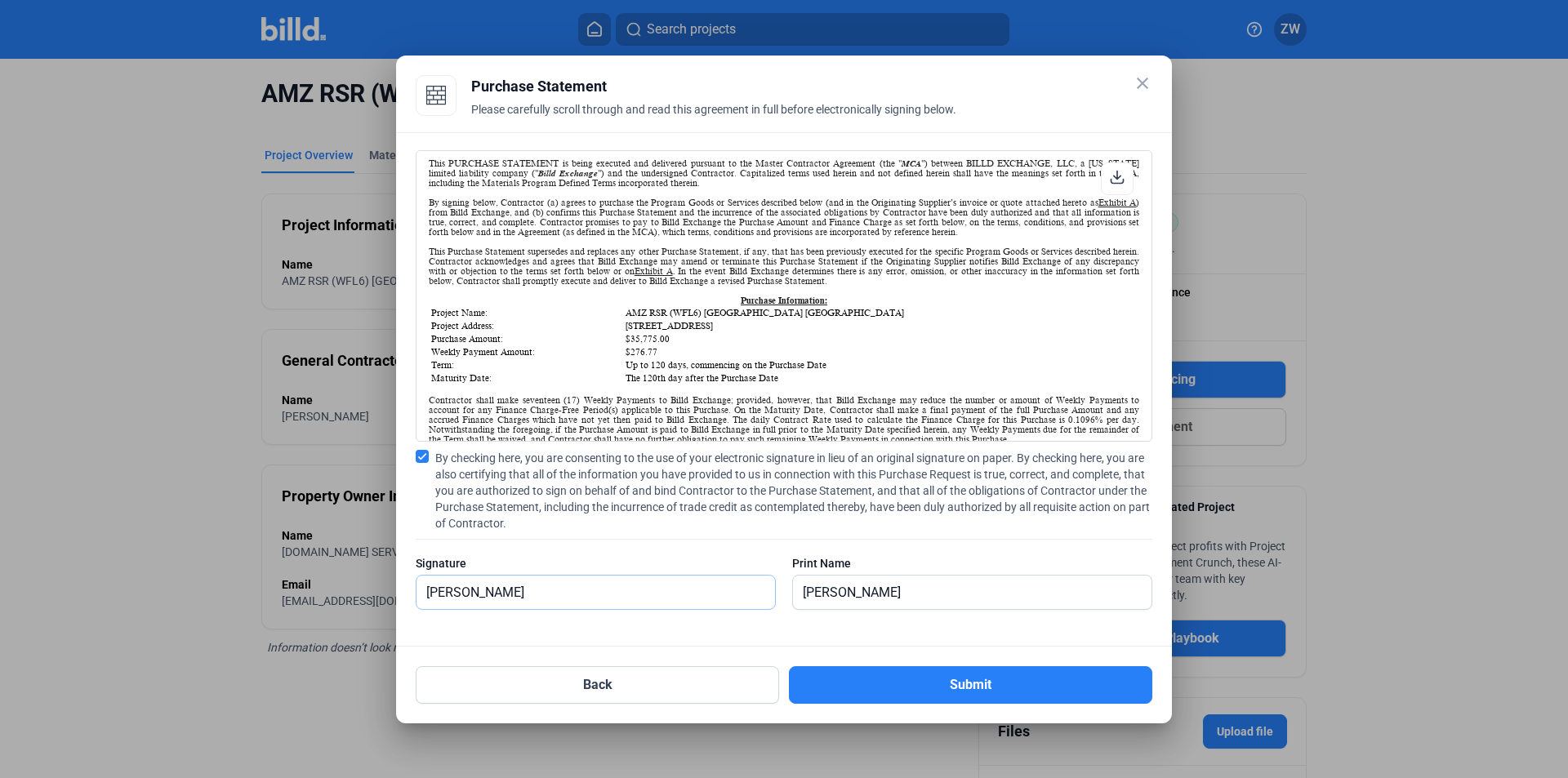
scroll to position [82, 0]
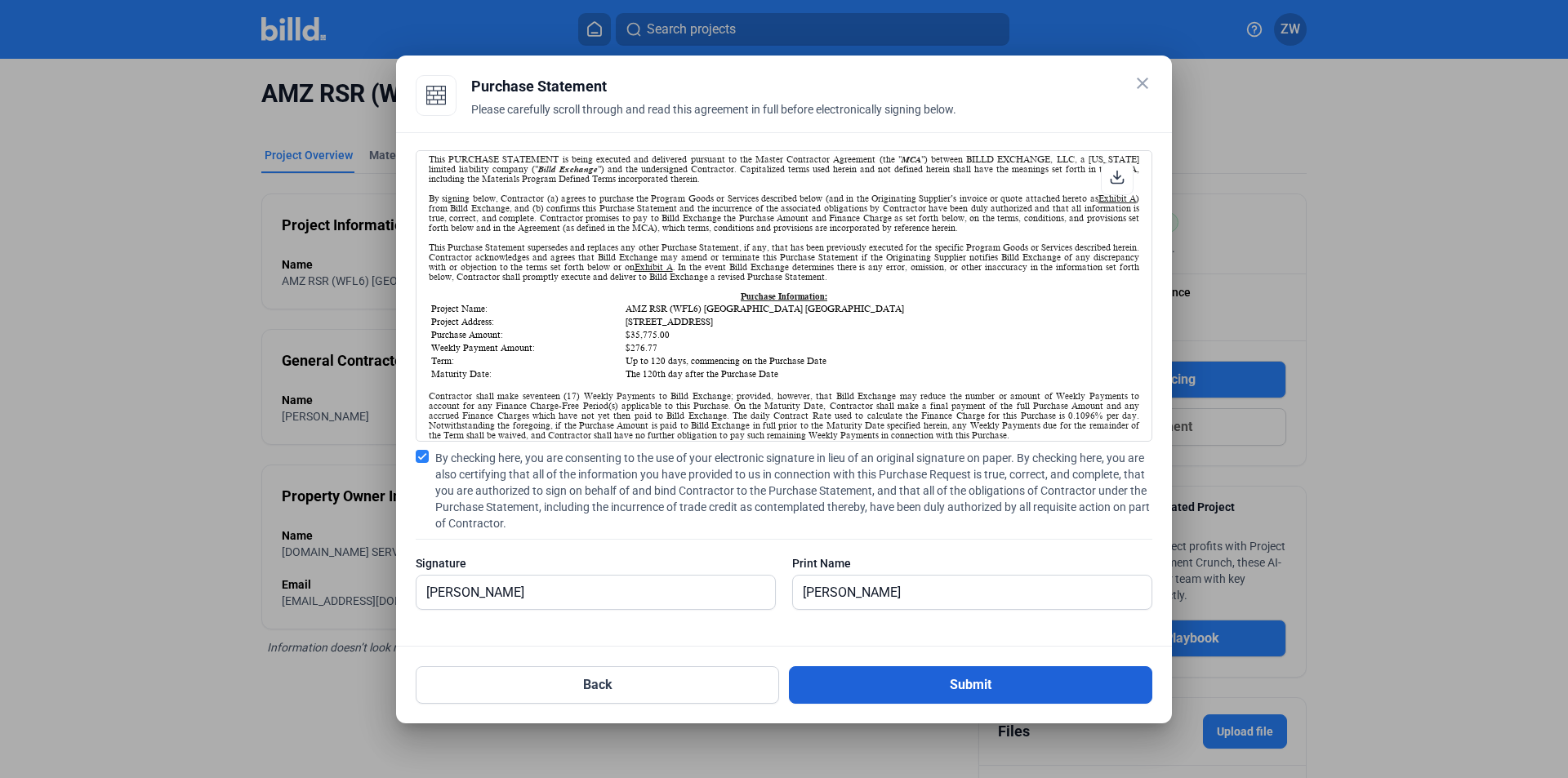
click at [1032, 684] on button "Submit" at bounding box center [970, 685] width 363 height 37
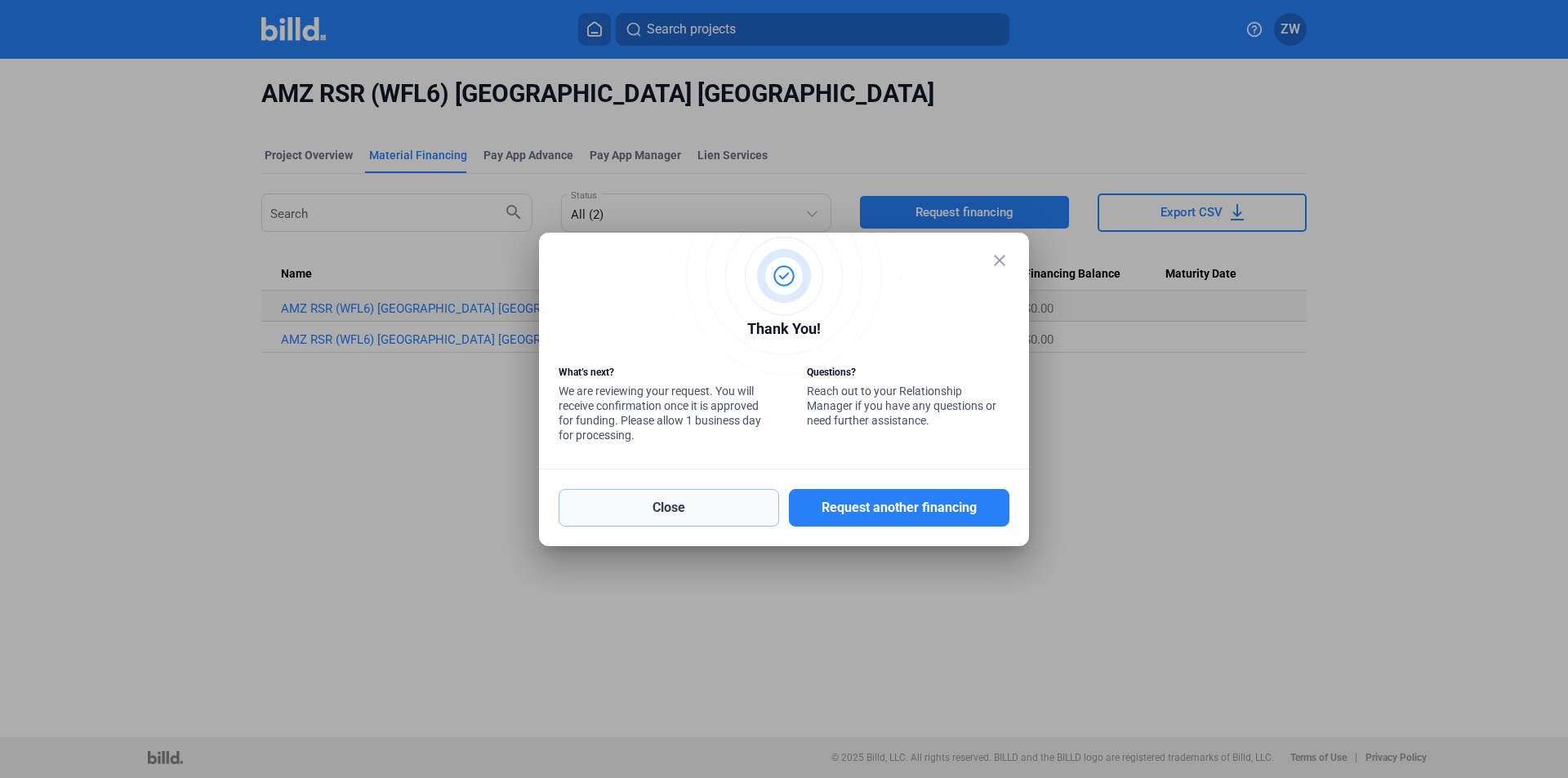
click at [673, 508] on button "Close" at bounding box center [668, 507] width 220 height 37
